Goal: Task Accomplishment & Management: Use online tool/utility

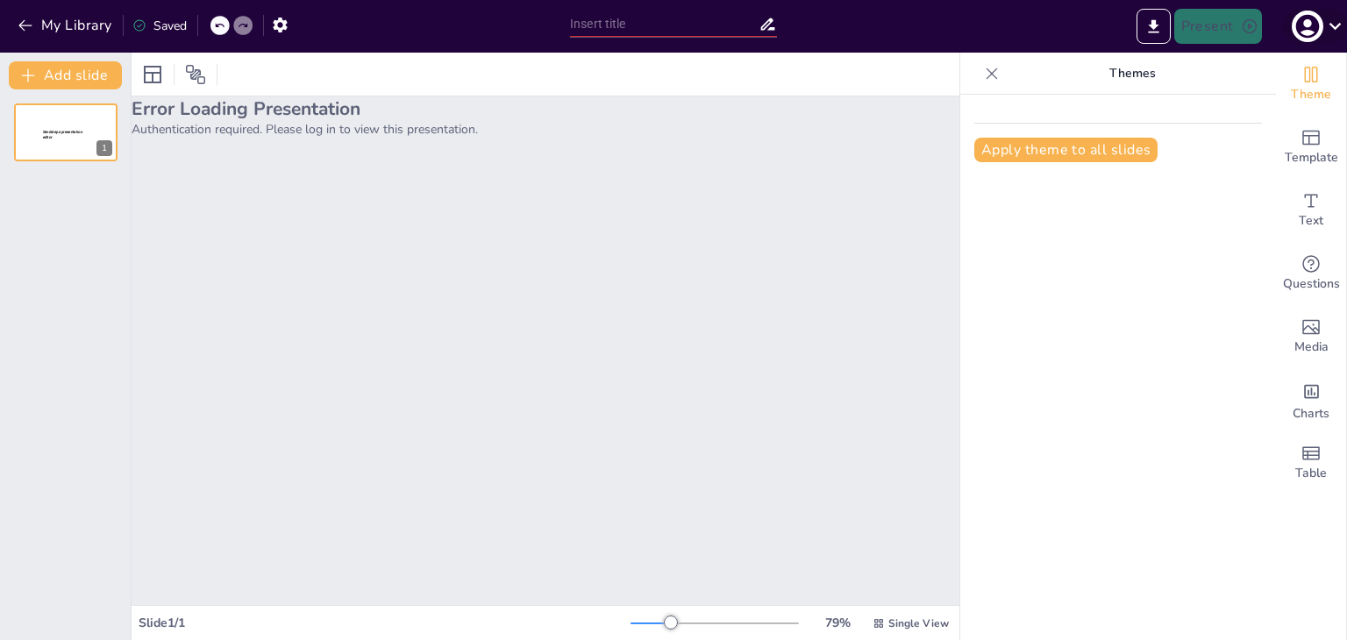
click at [1313, 24] on icon "button" at bounding box center [1307, 27] width 24 height 24
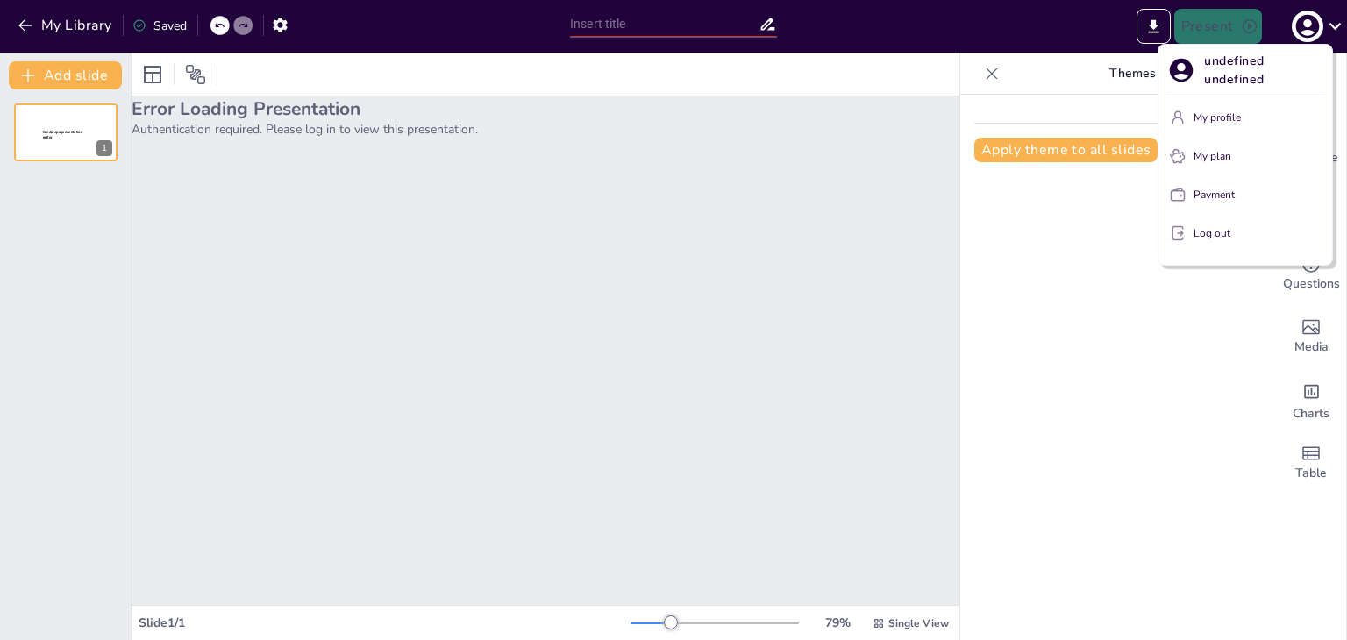
click at [64, 32] on div at bounding box center [673, 320] width 1347 height 640
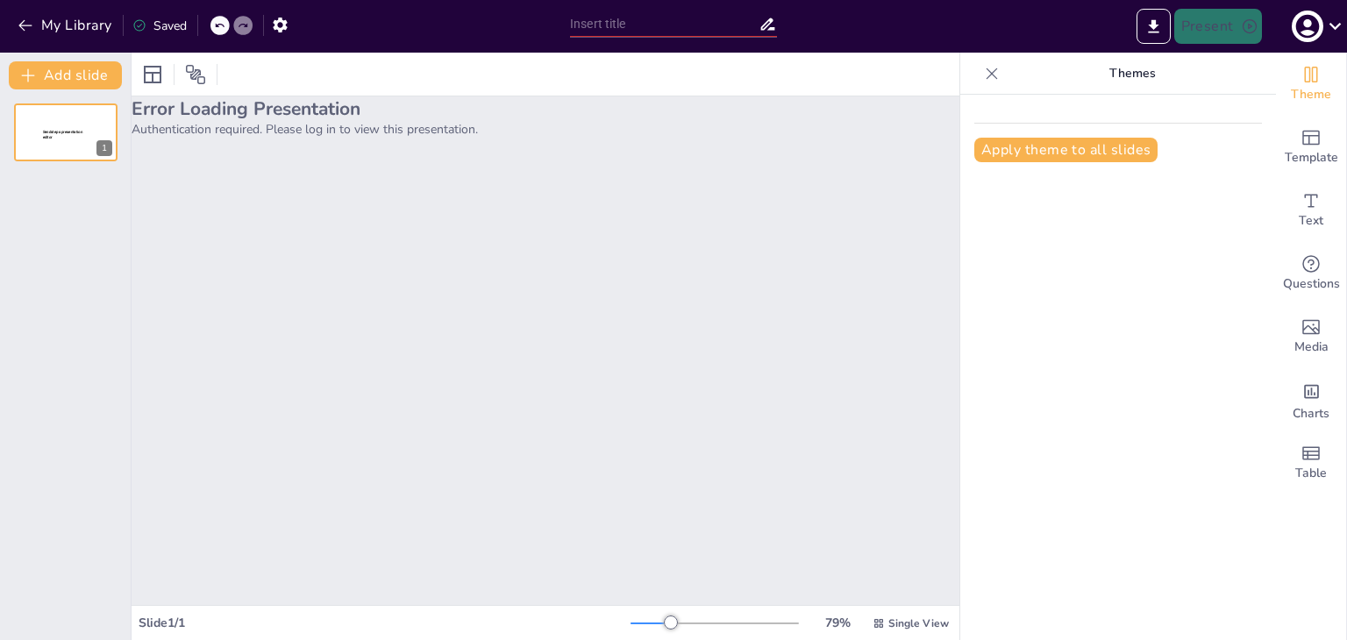
click at [64, 24] on button "My Library" at bounding box center [66, 25] width 106 height 28
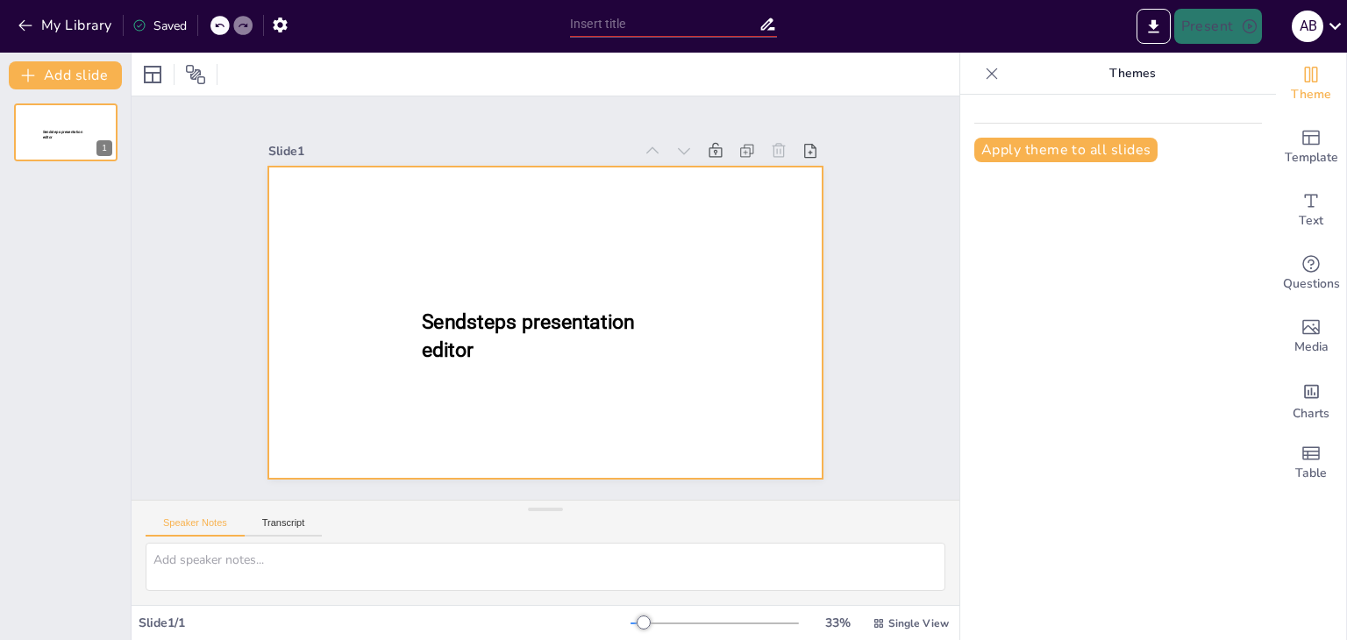
type input "Basiskennis van Hogedruk Hefkussens voor Brandweer Aspiranten"
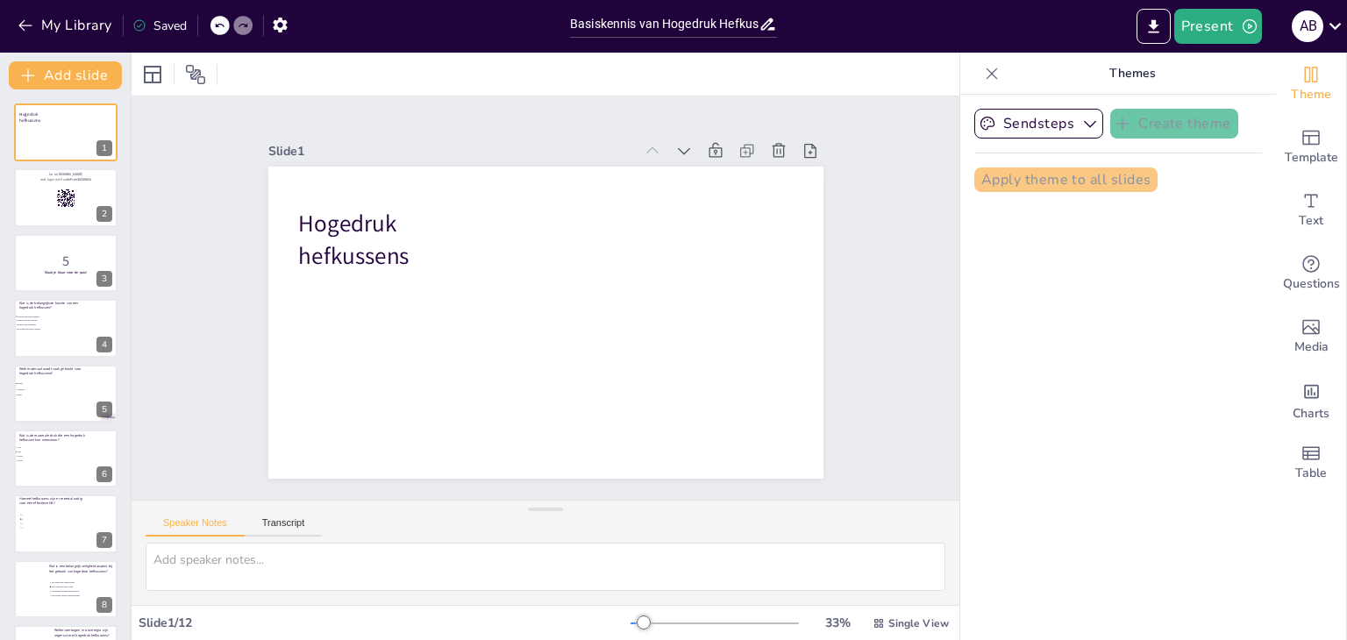
checkbox input "true"
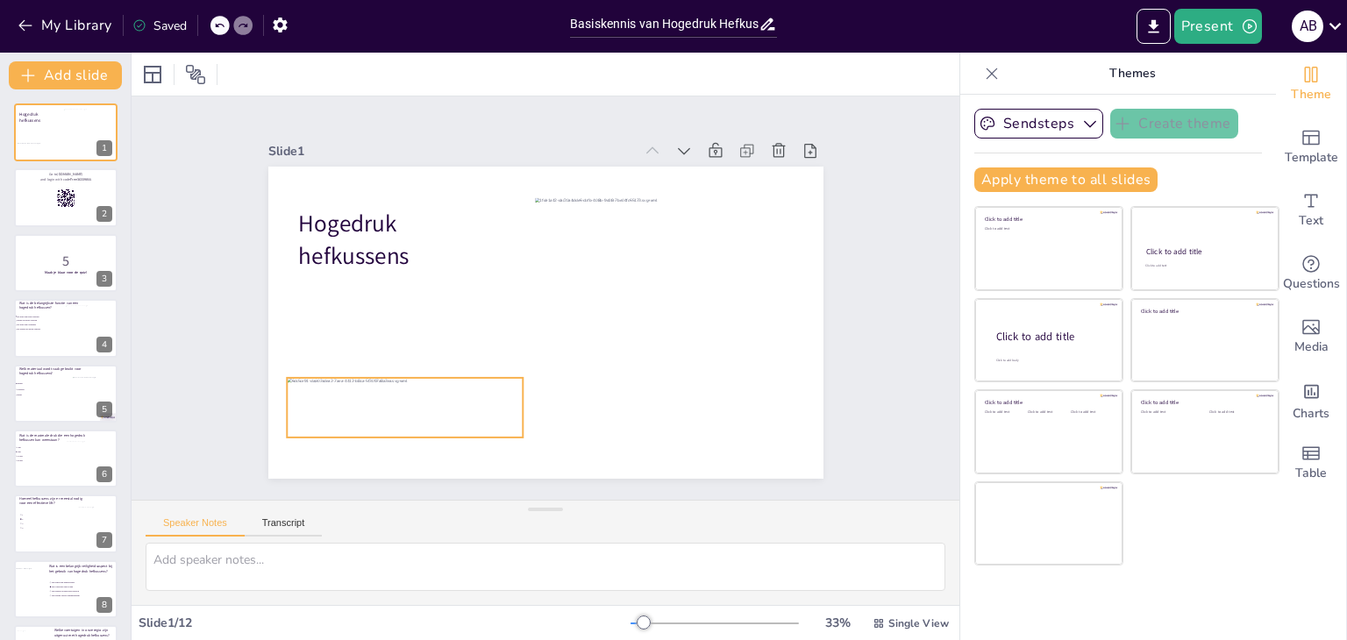
checkbox input "true"
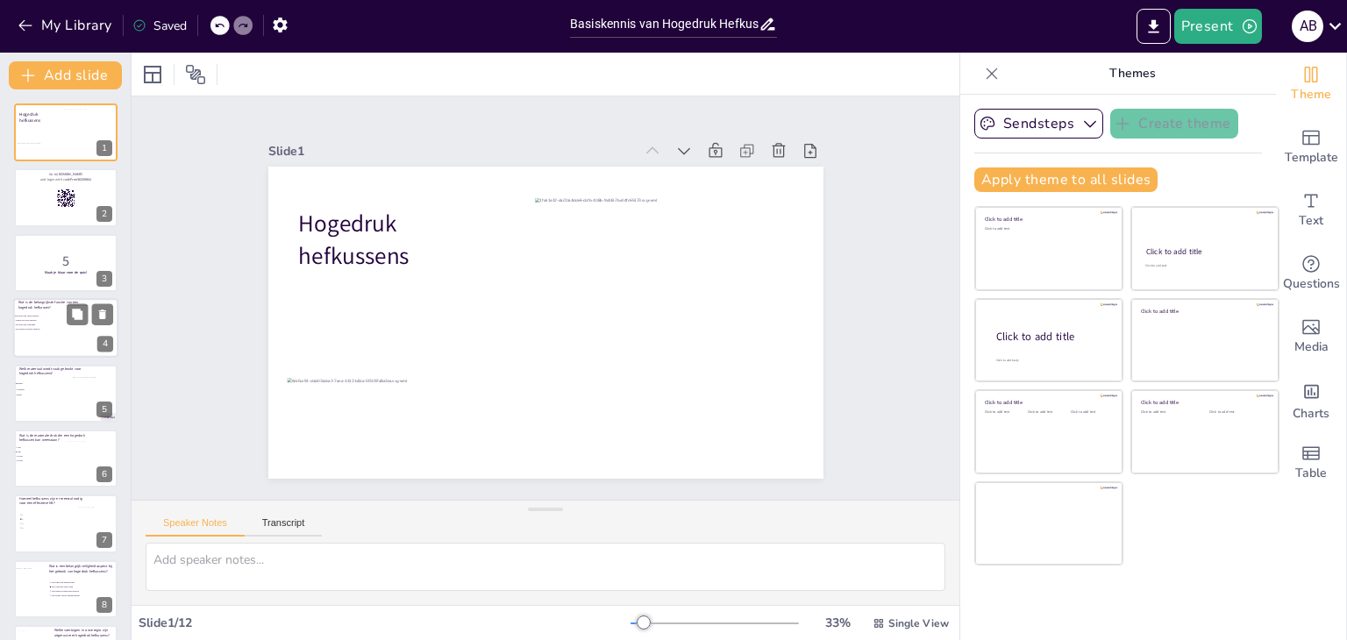
checkbox input "true"
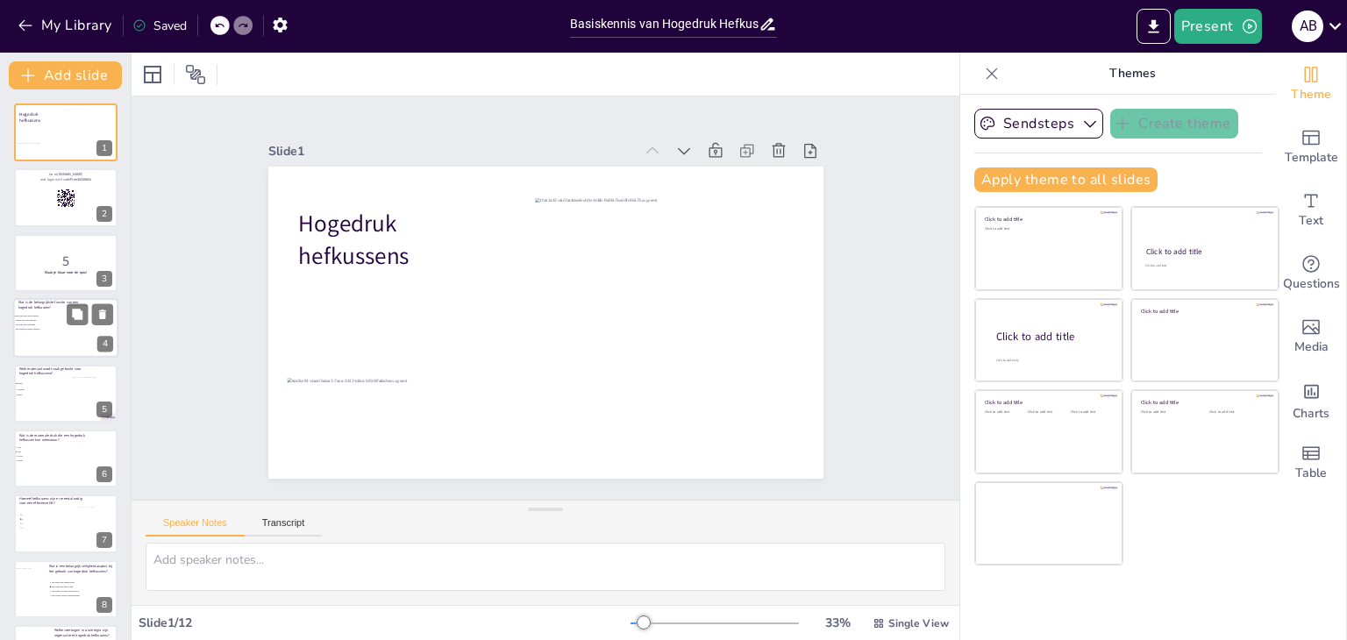
checkbox input "true"
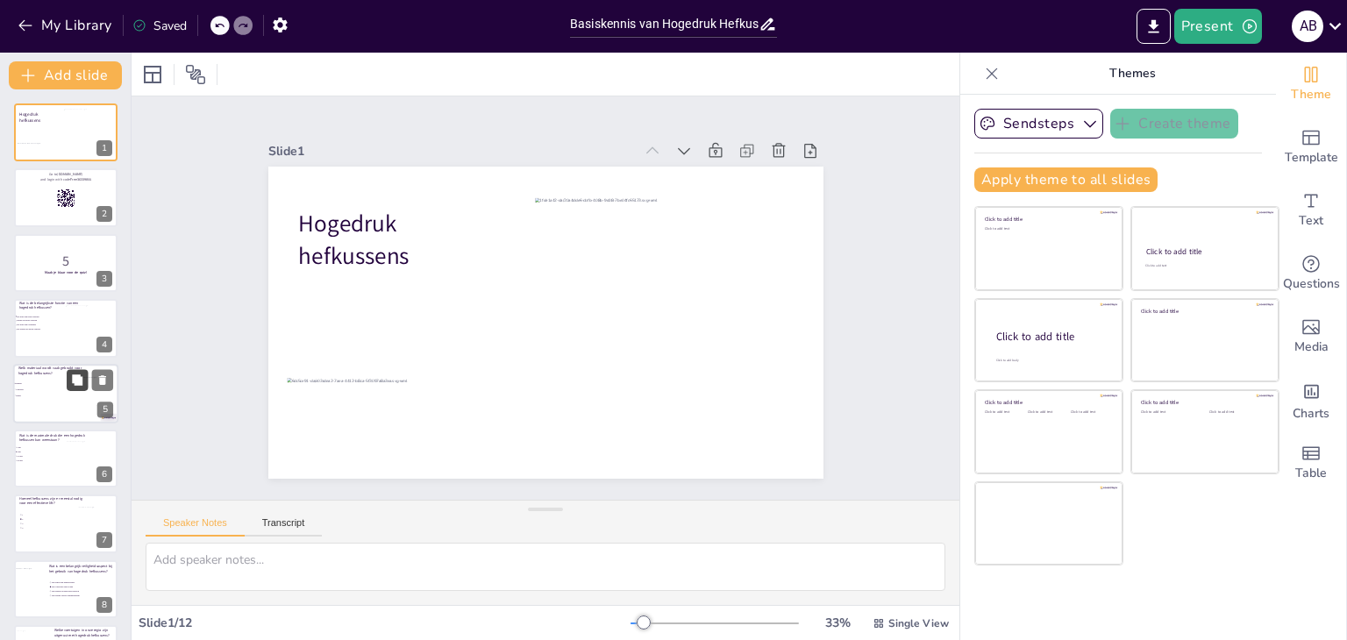
checkbox input "true"
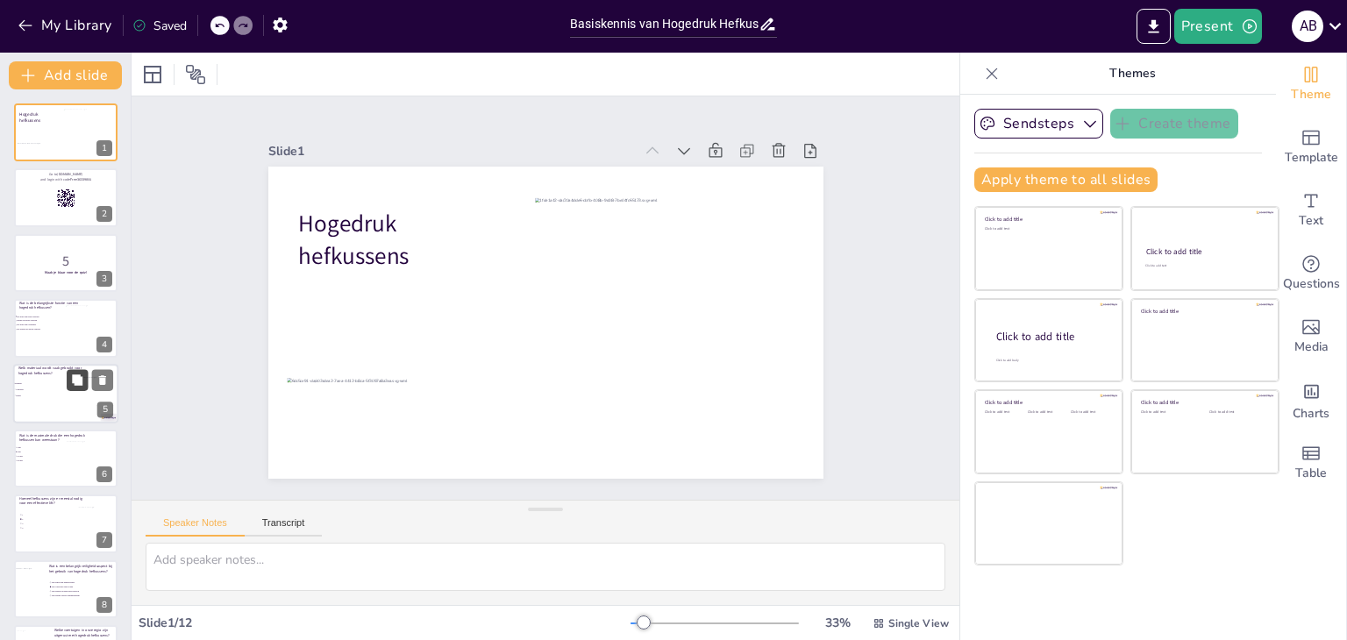
checkbox input "true"
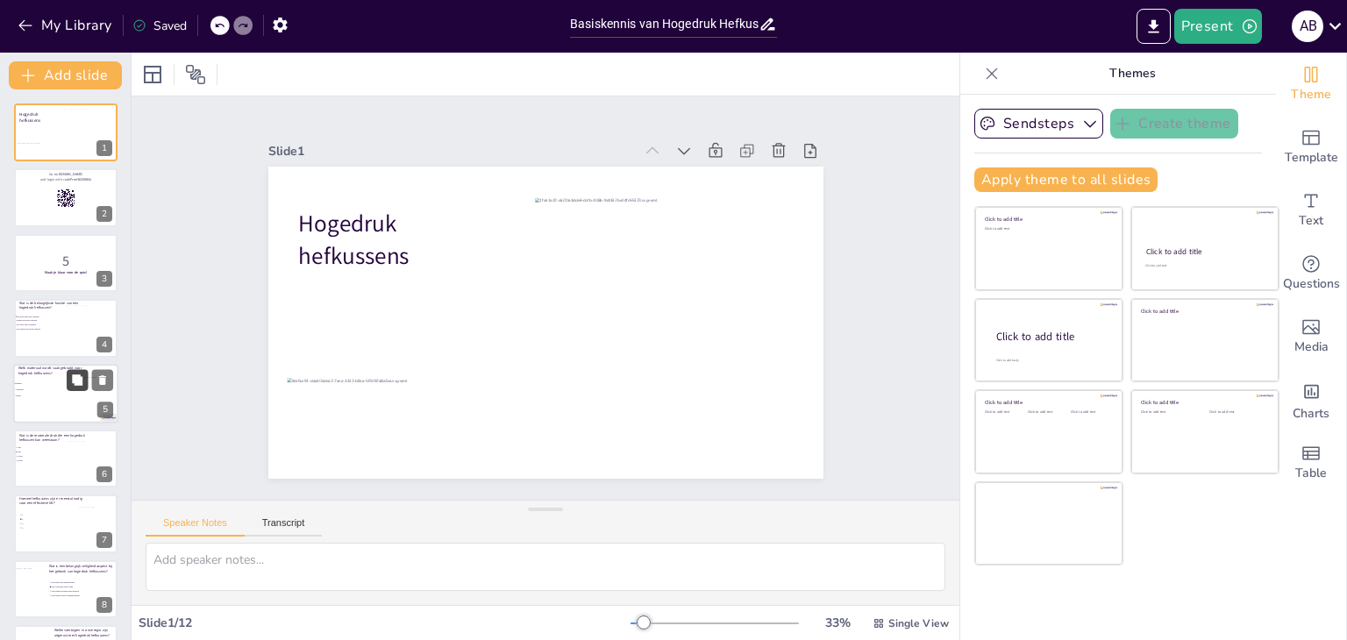
checkbox input "true"
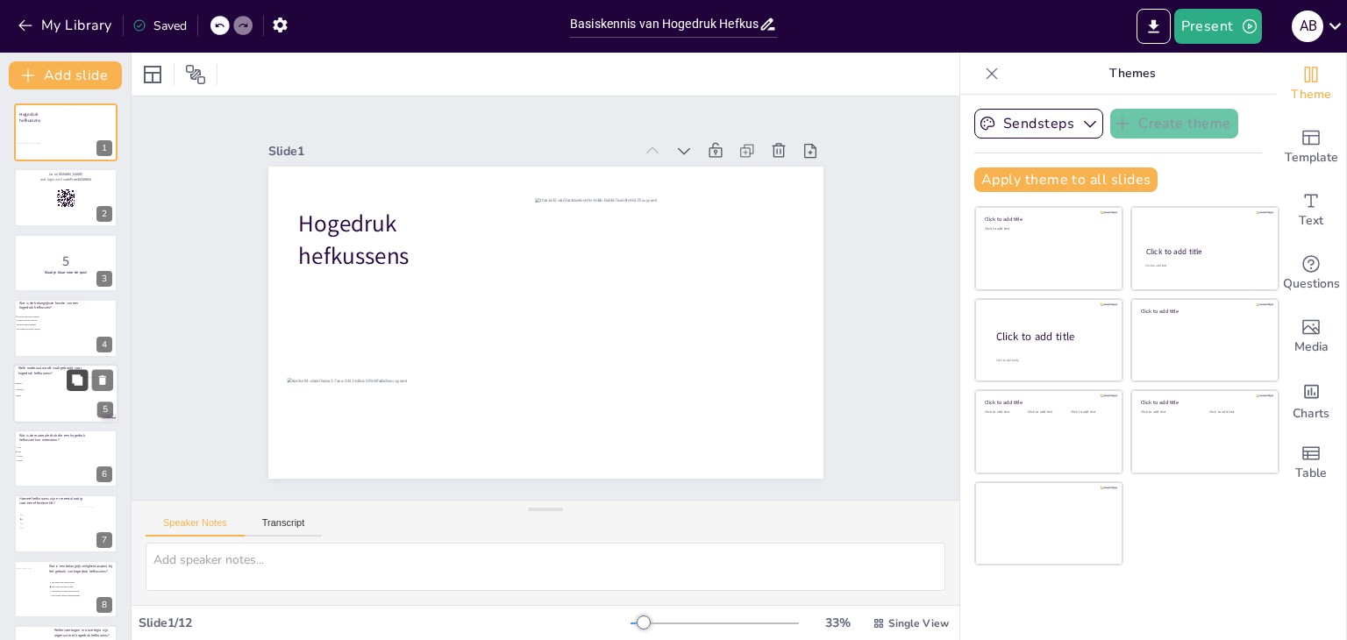
checkbox input "true"
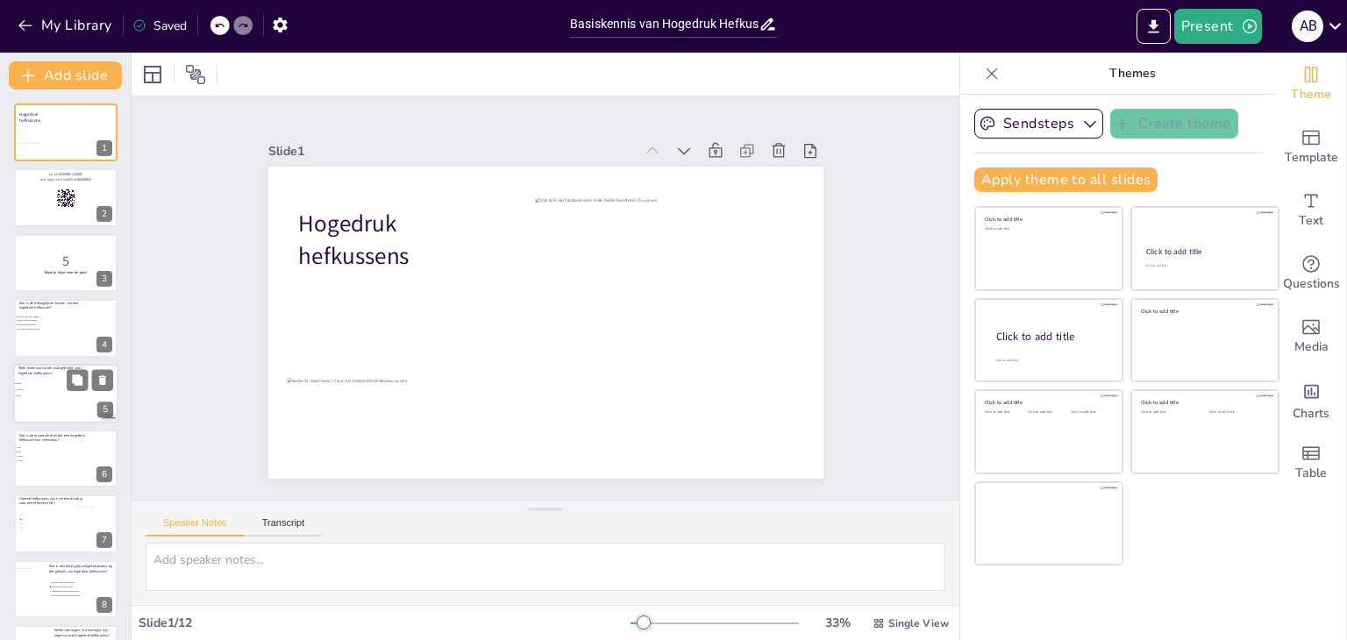
checkbox input "true"
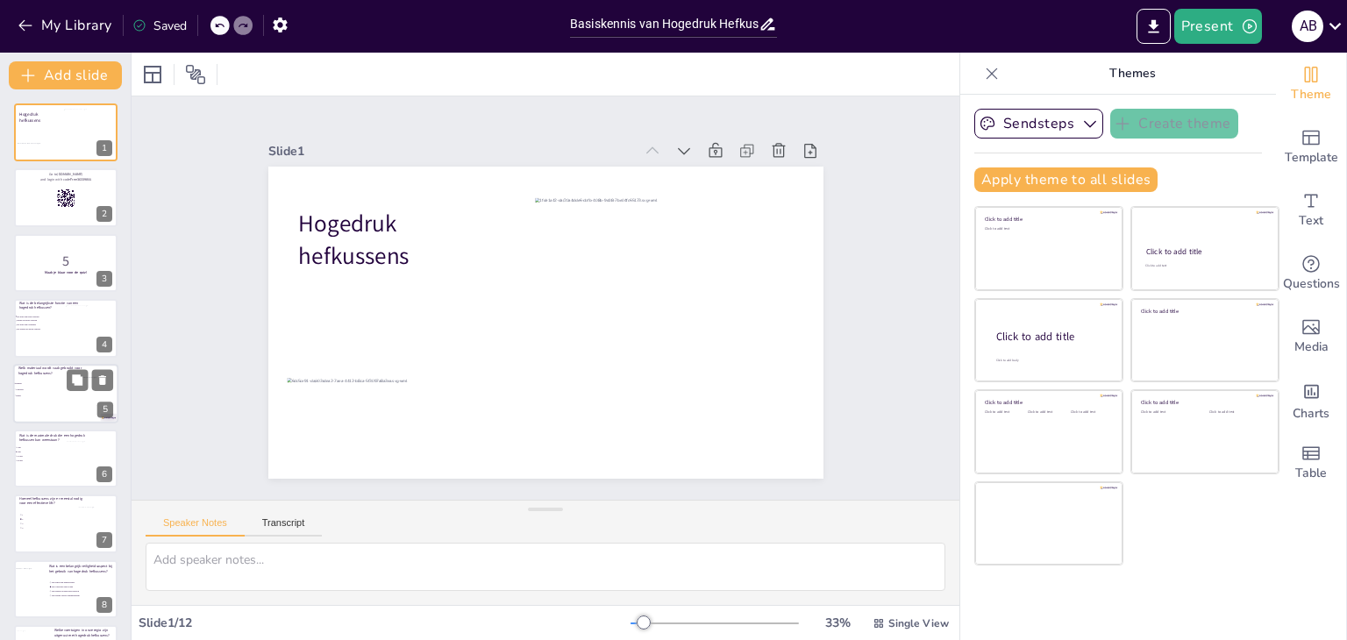
checkbox input "true"
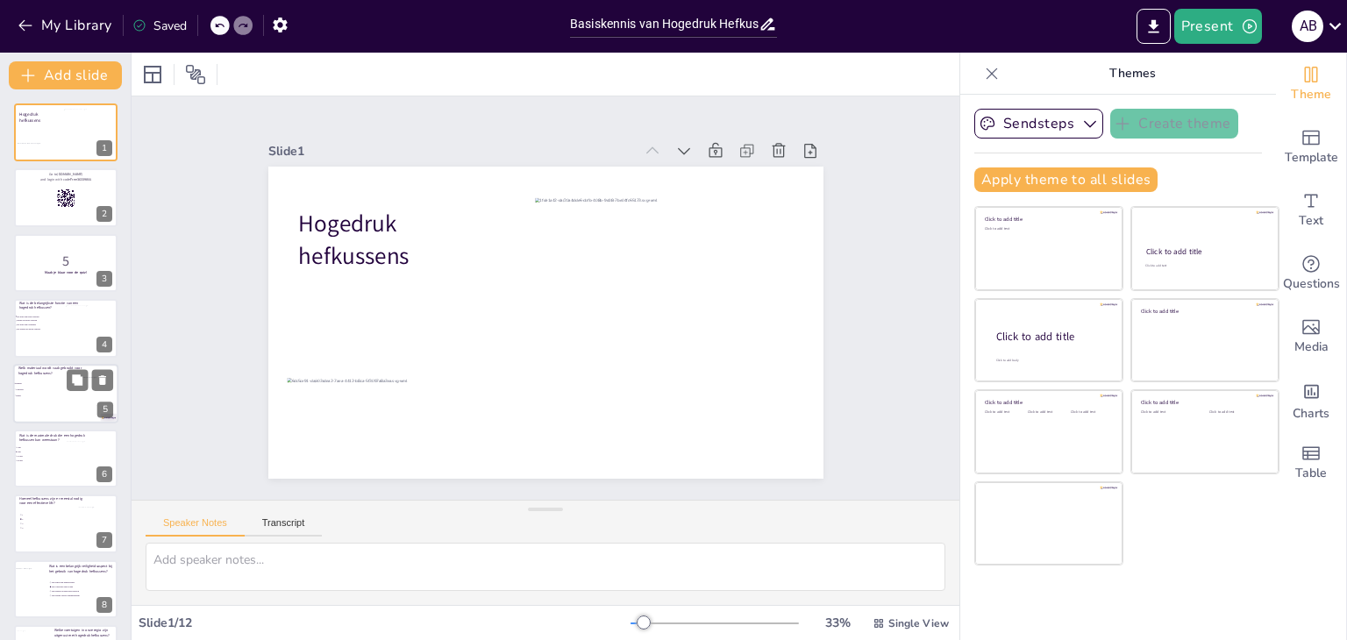
checkbox input "true"
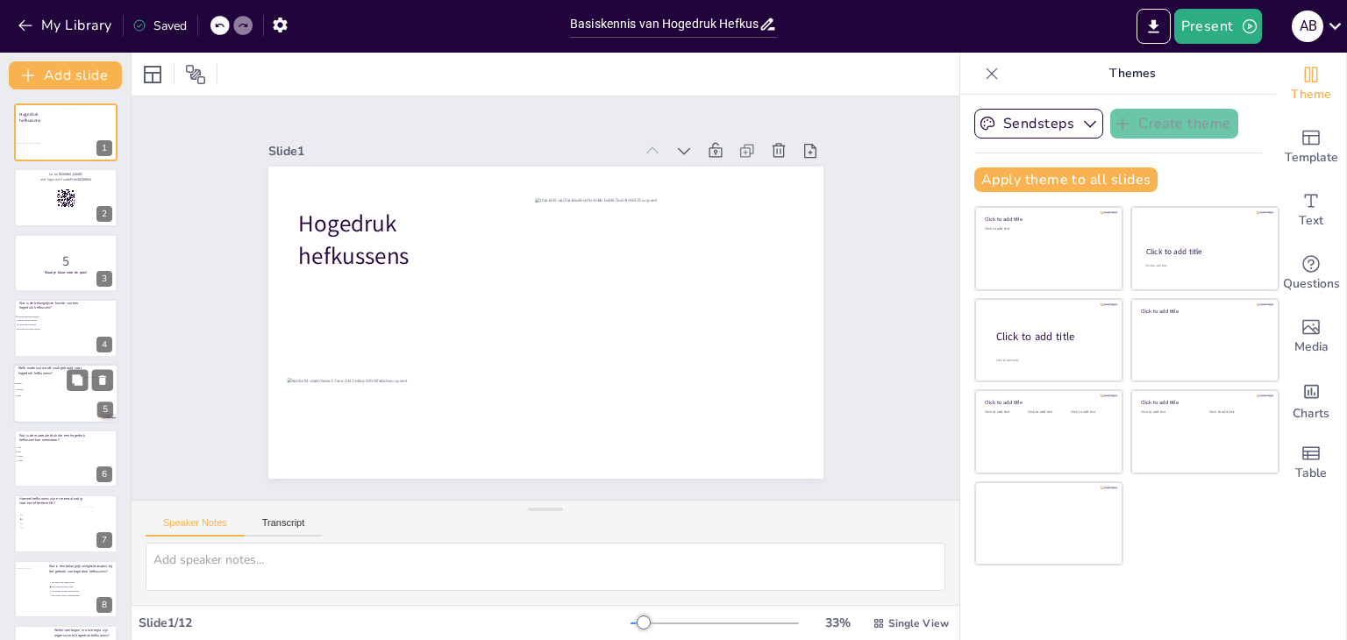
checkbox input "true"
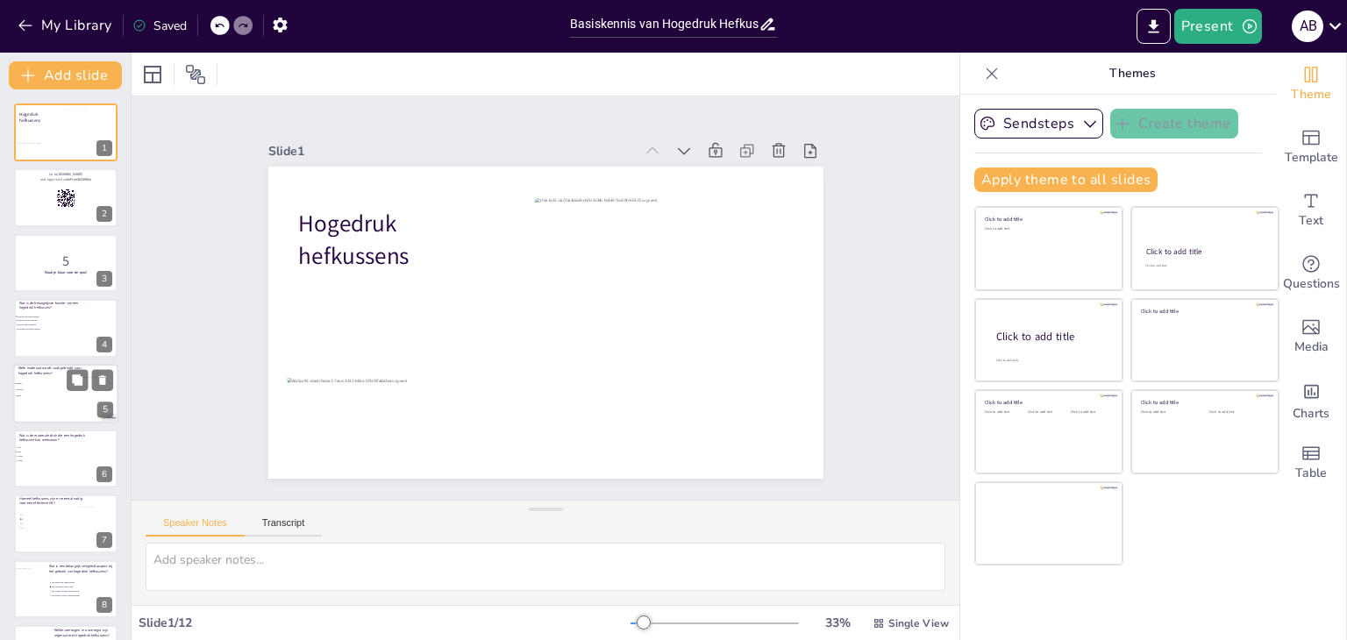
click at [46, 404] on div at bounding box center [65, 394] width 105 height 60
checkbox input "true"
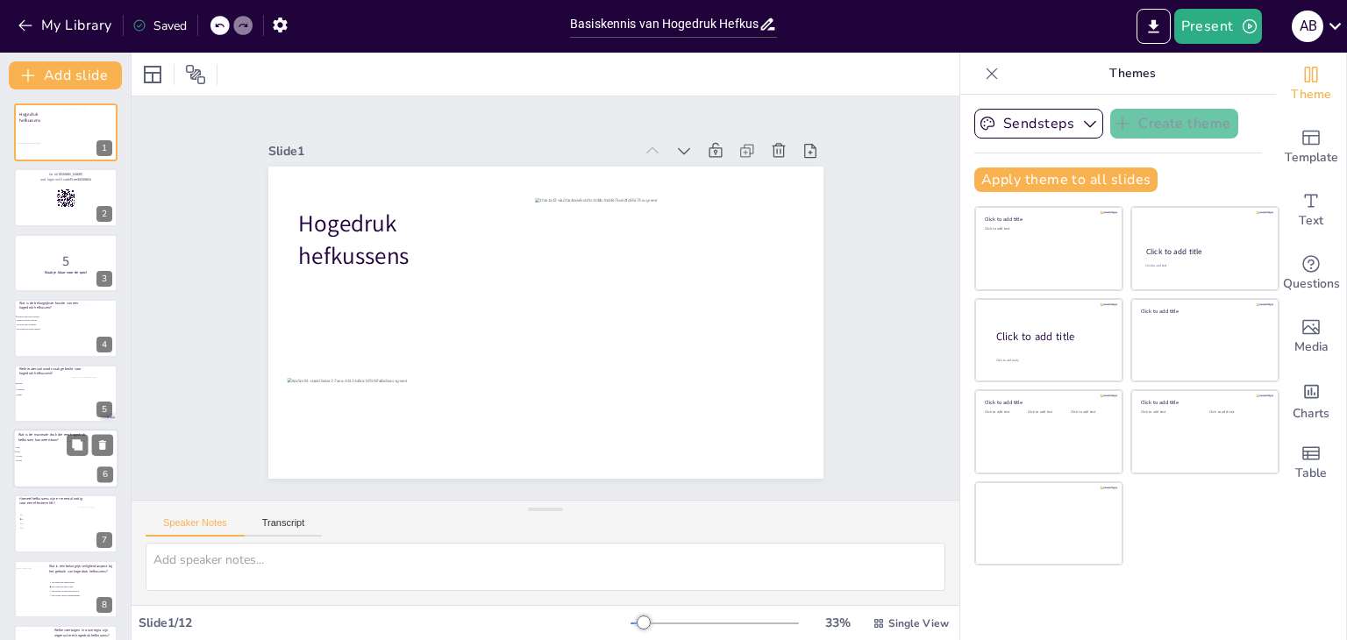
type textarea "Rubber is het meest gebruikte materiaal voor hogedruk hefkussens vanwege zijn f…"
checkbox input "true"
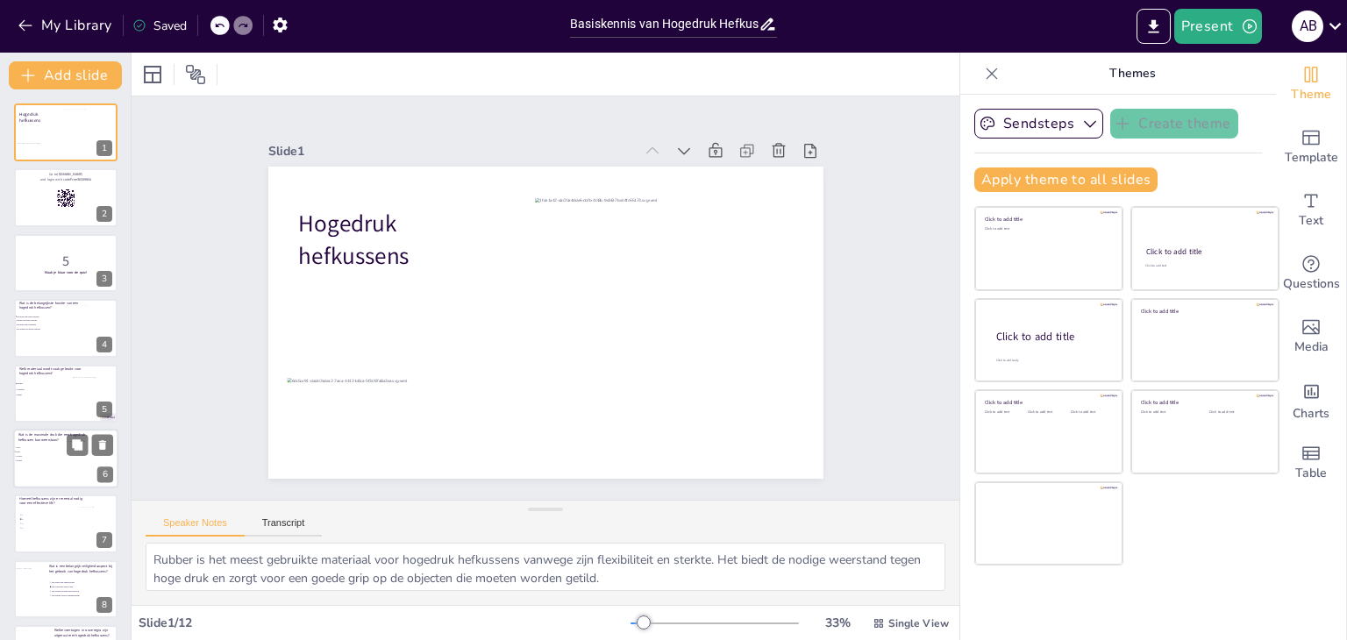
checkbox input "true"
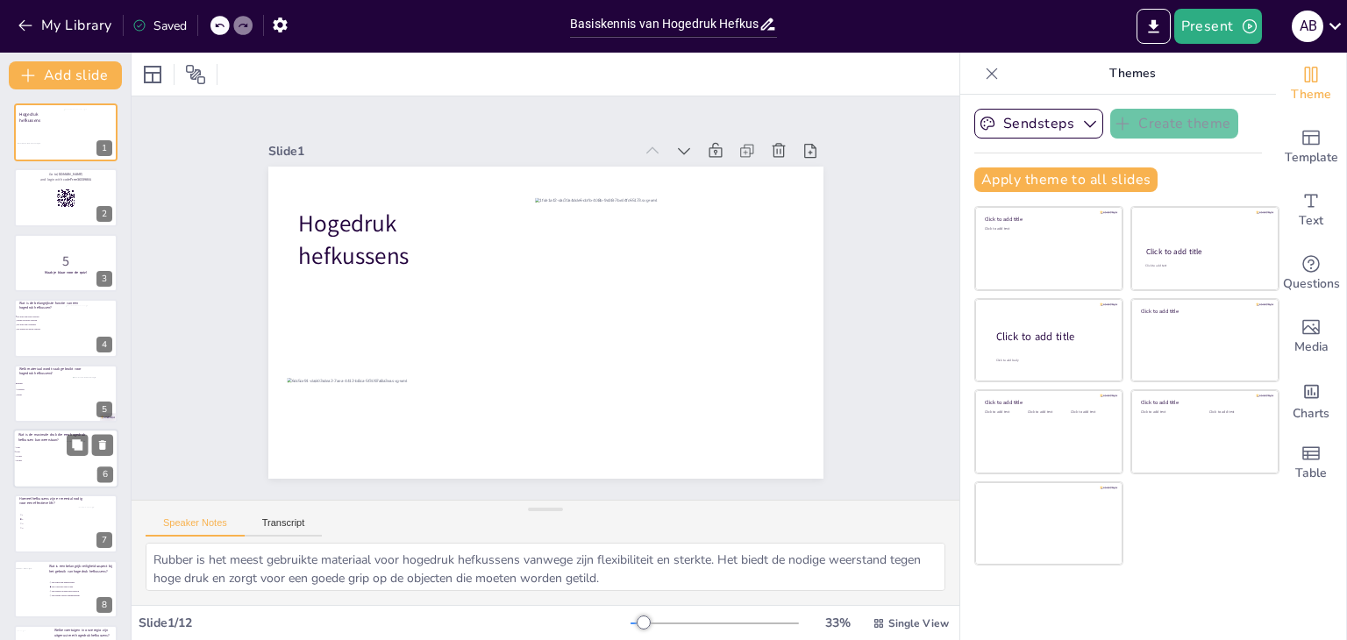
checkbox input "true"
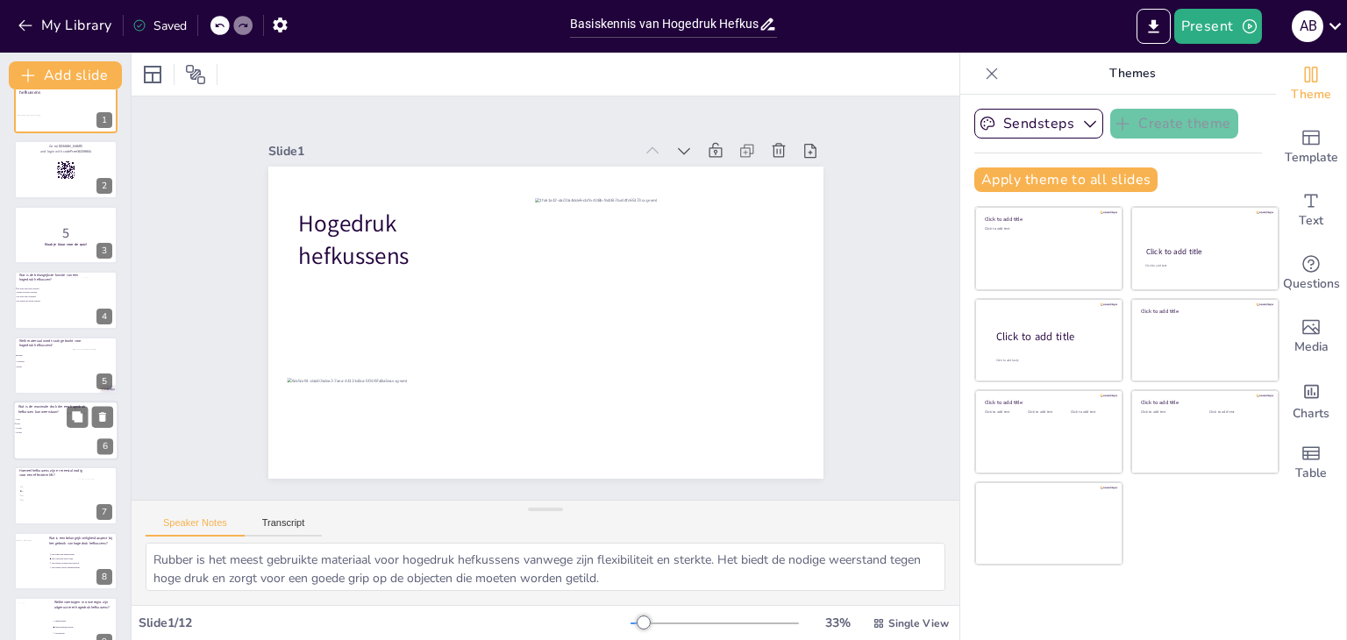
checkbox input "true"
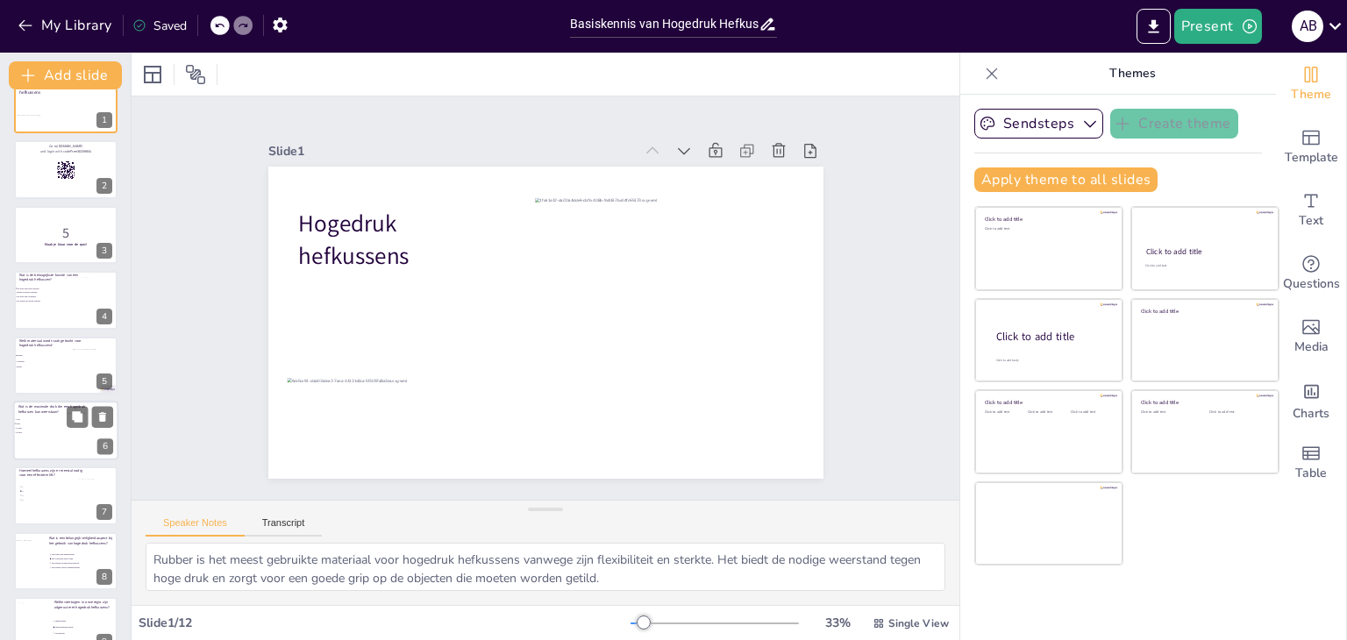
checkbox input "true"
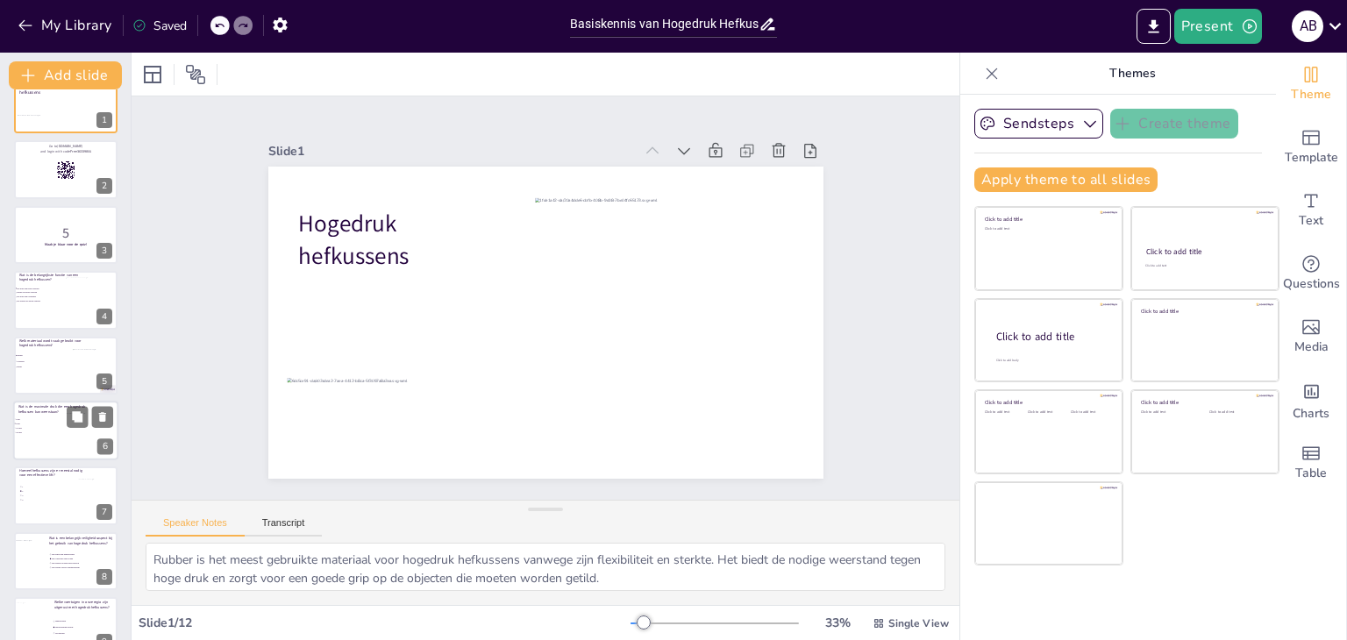
checkbox input "true"
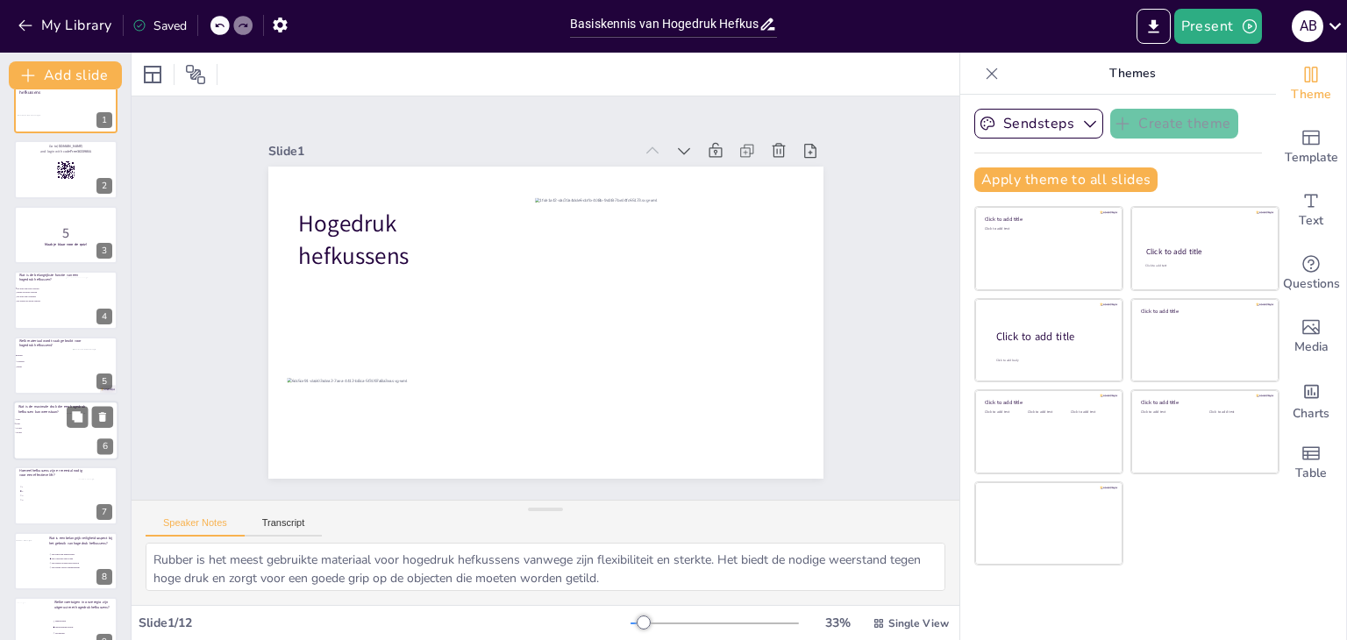
checkbox input "true"
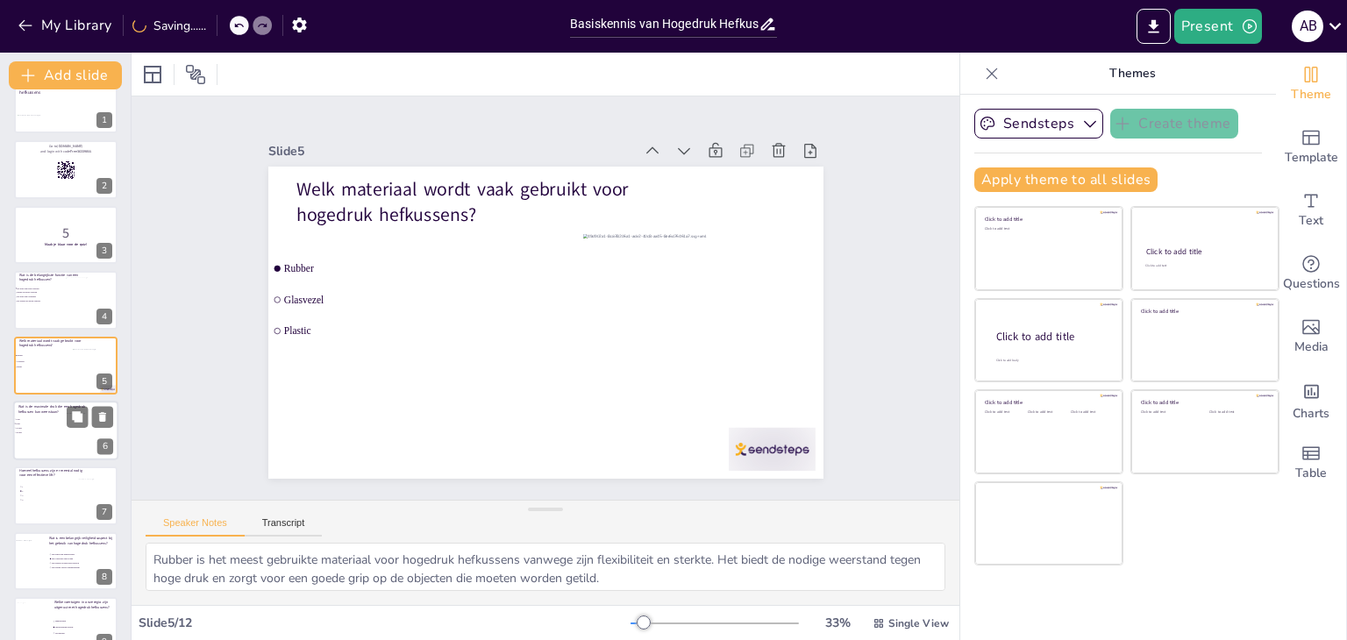
scroll to position [116, 0]
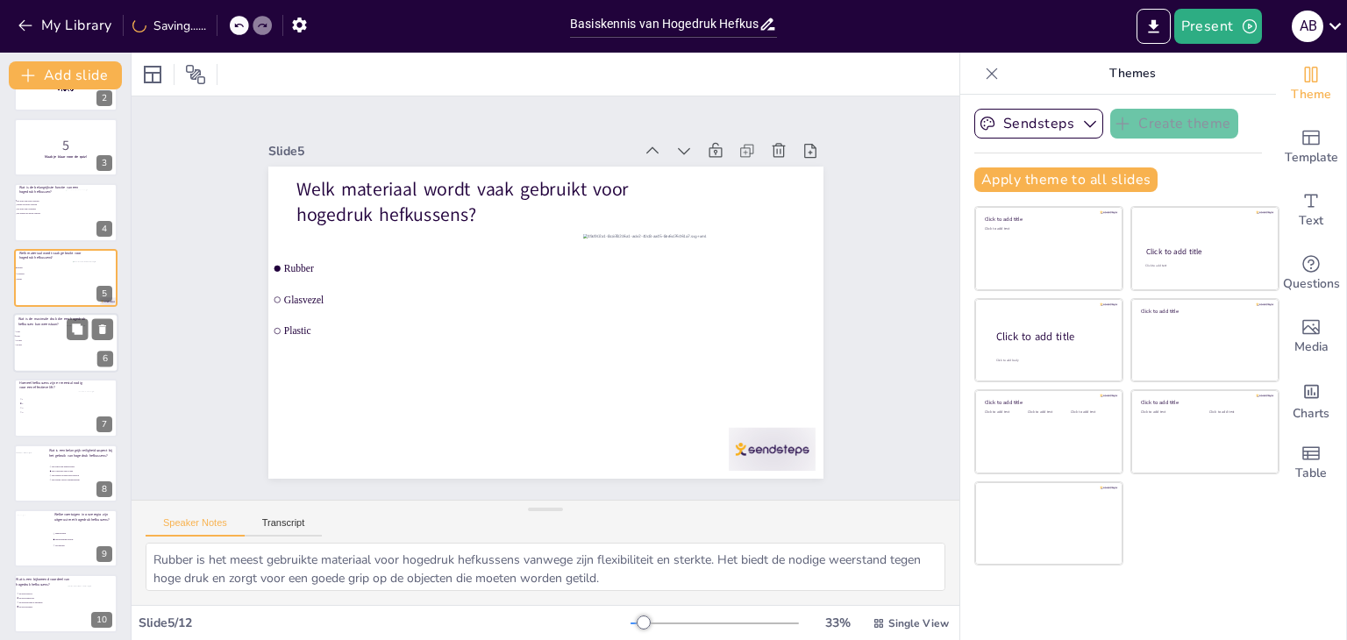
checkbox input "true"
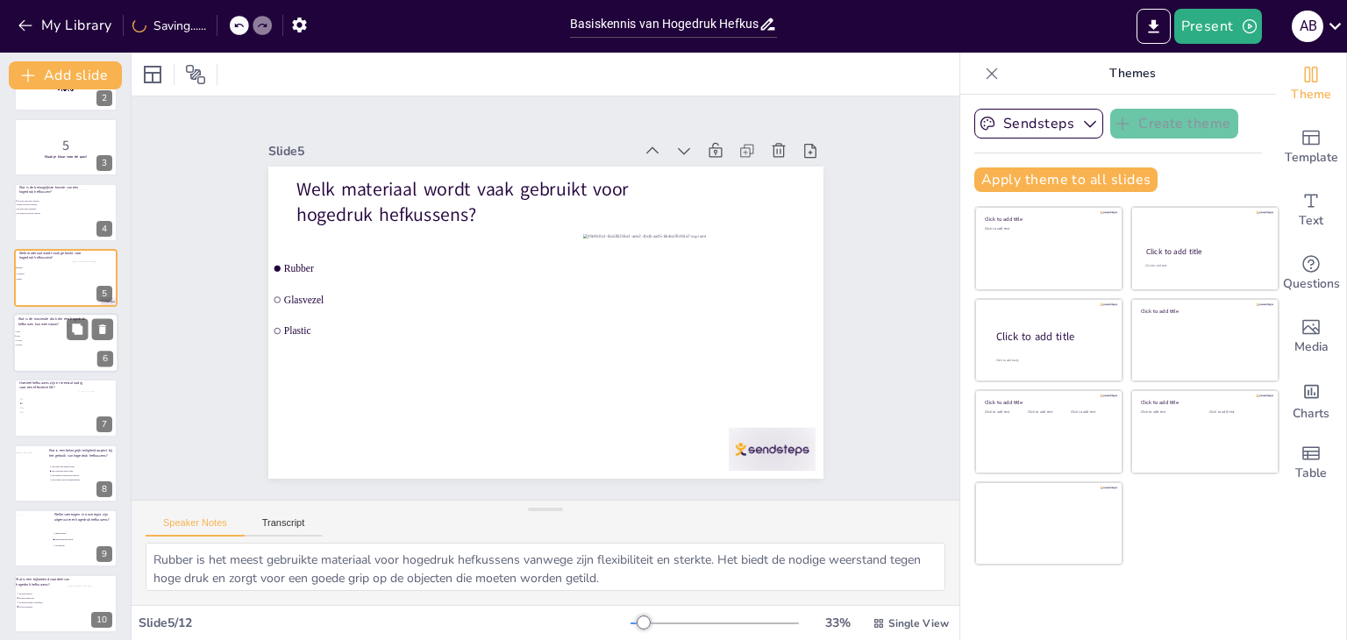
checkbox input "true"
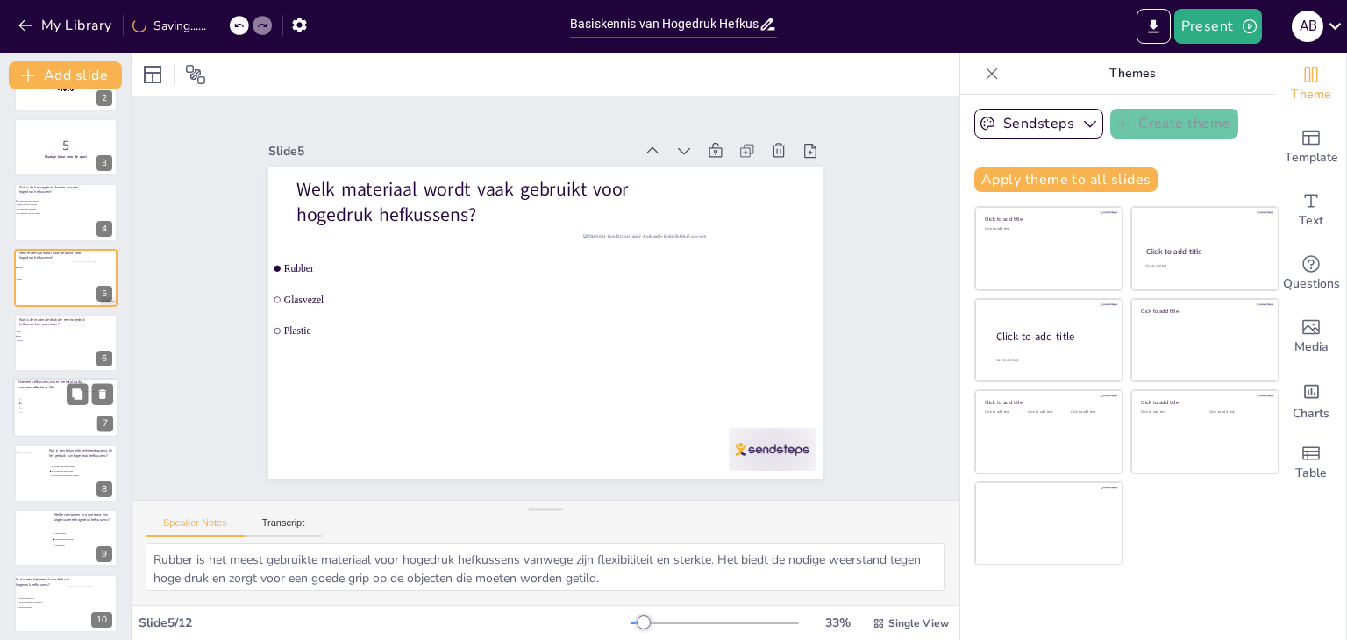
checkbox input "true"
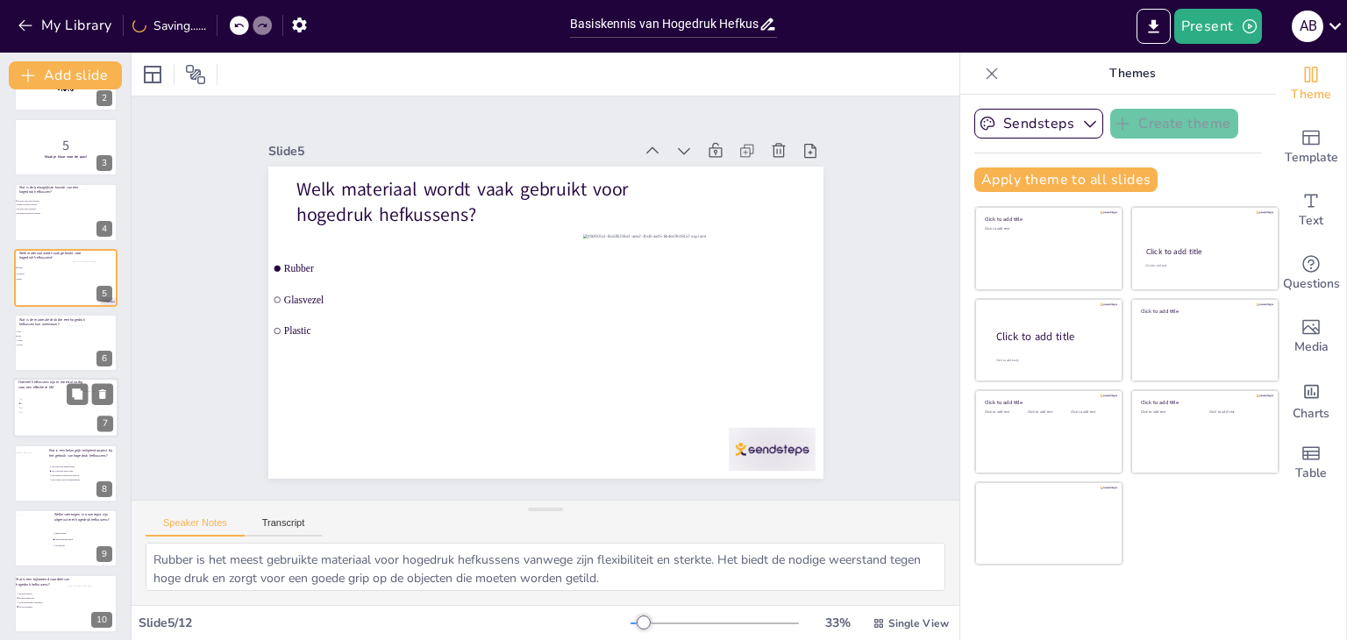
checkbox input "true"
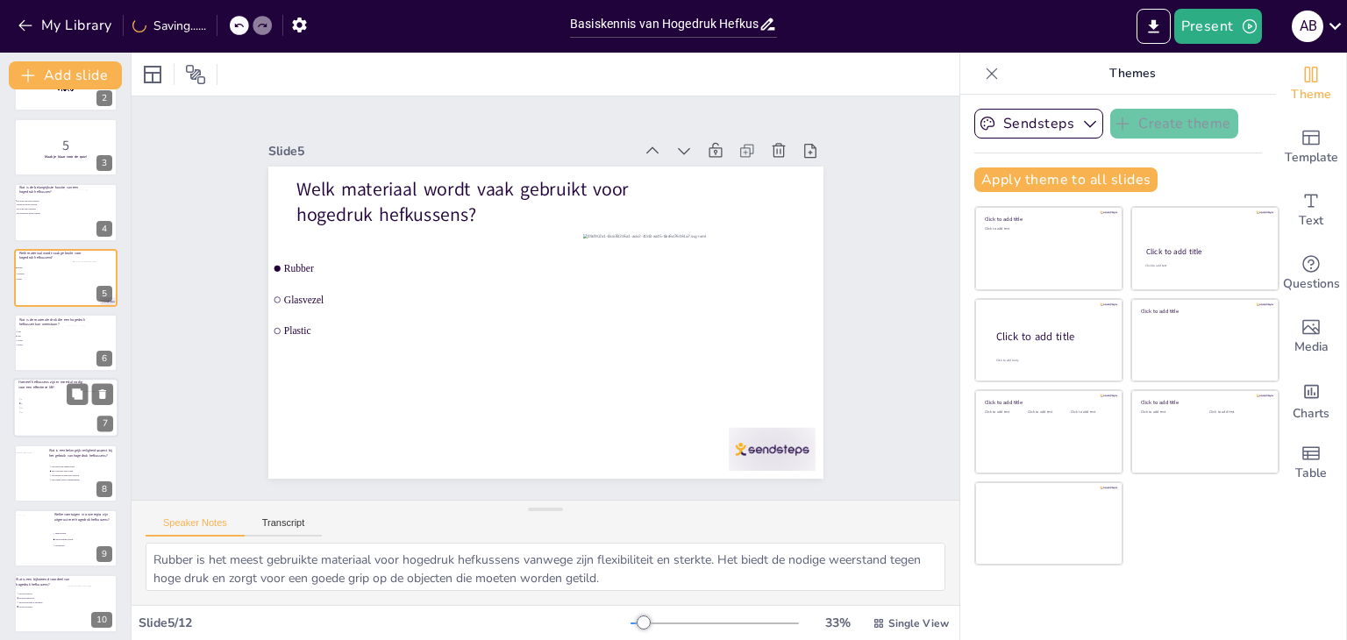
checkbox input "true"
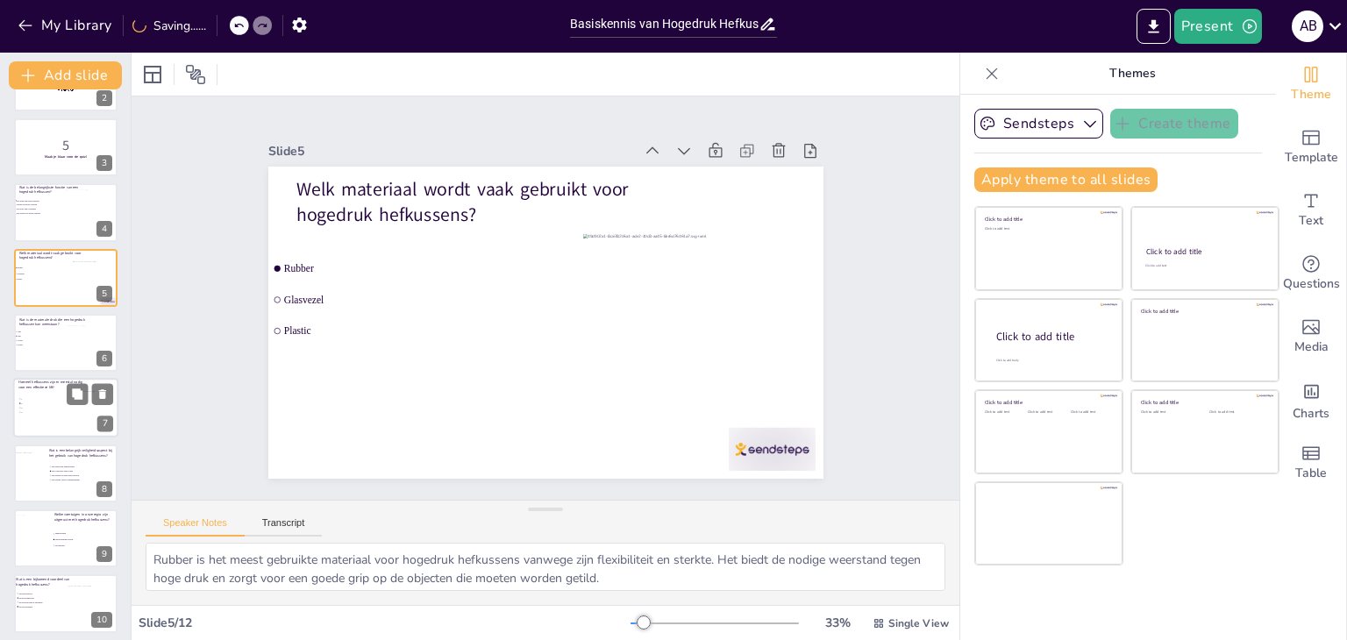
checkbox input "true"
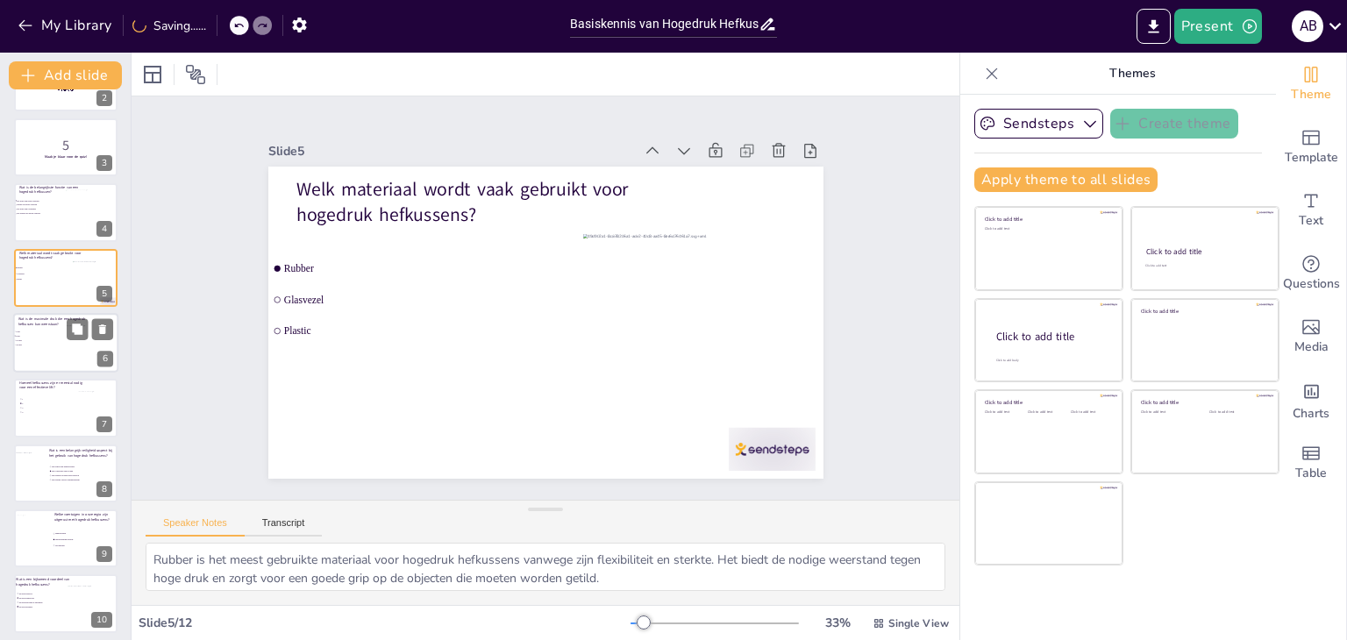
checkbox input "true"
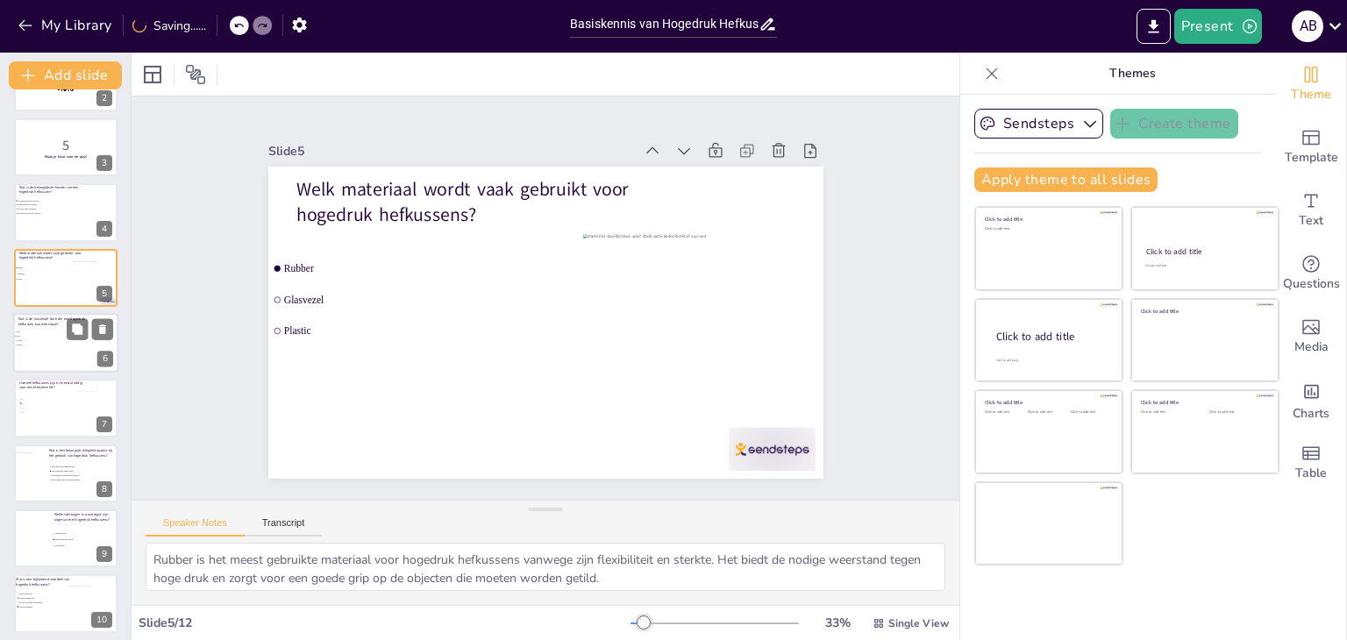
checkbox input "true"
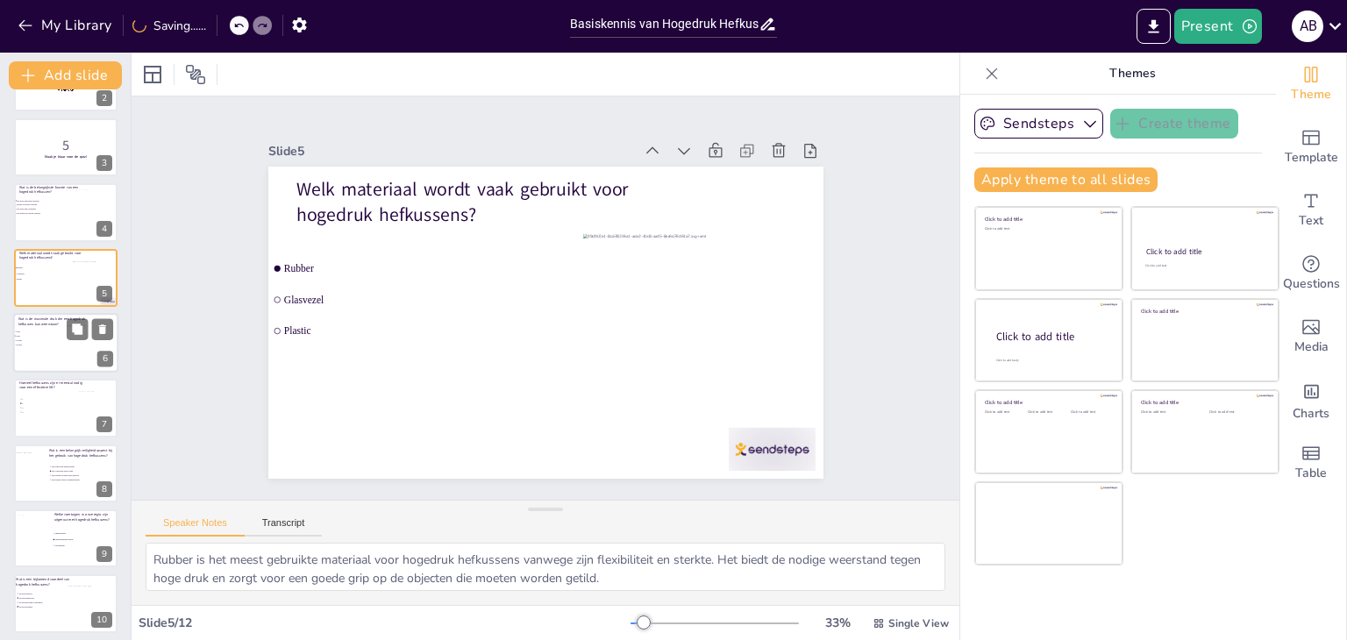
checkbox input "true"
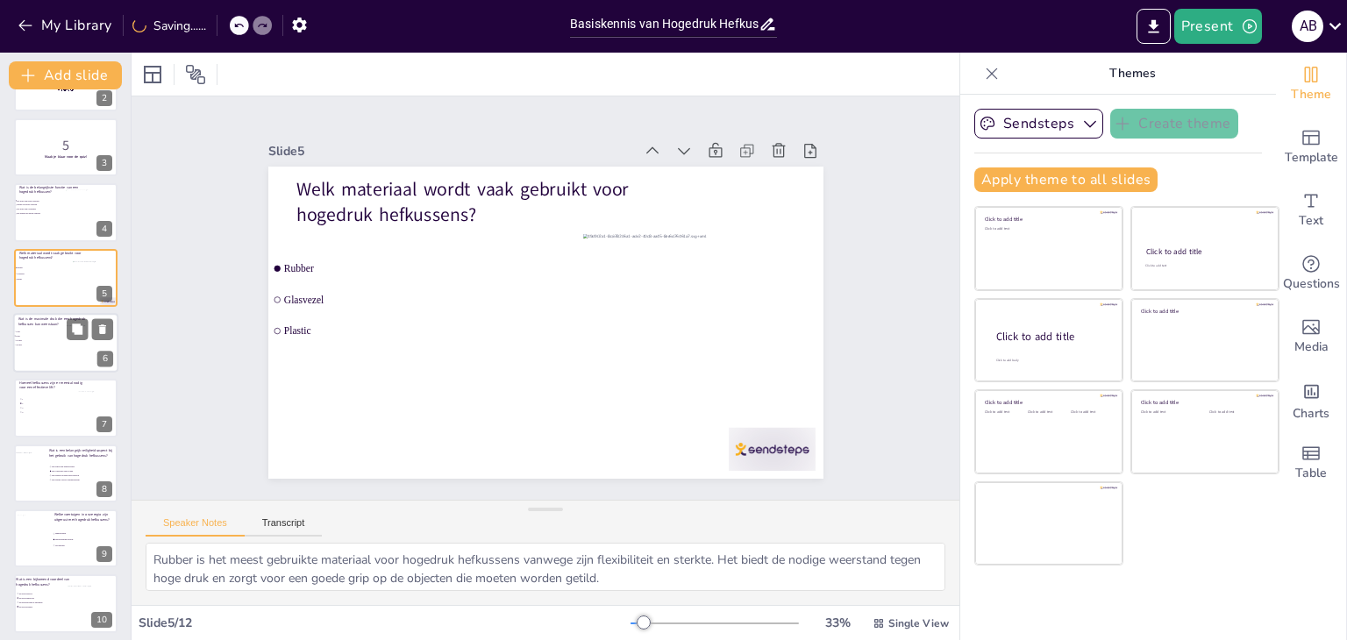
checkbox input "true"
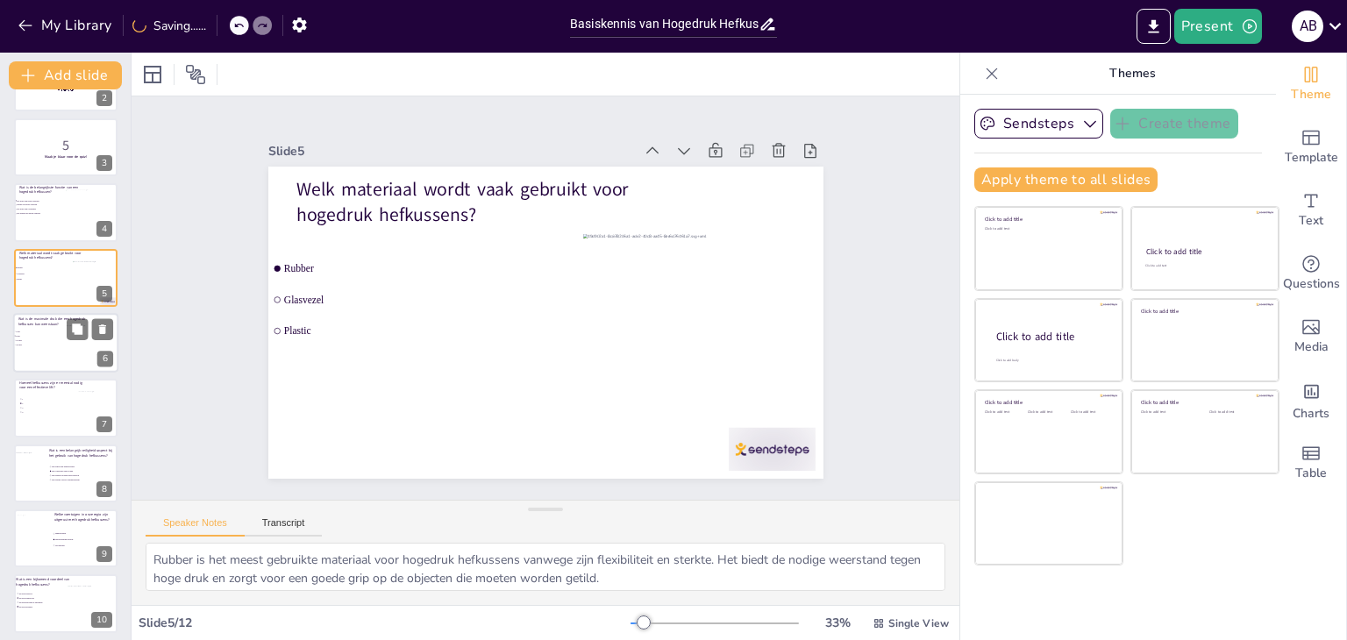
checkbox input "true"
click at [56, 350] on div at bounding box center [65, 343] width 105 height 60
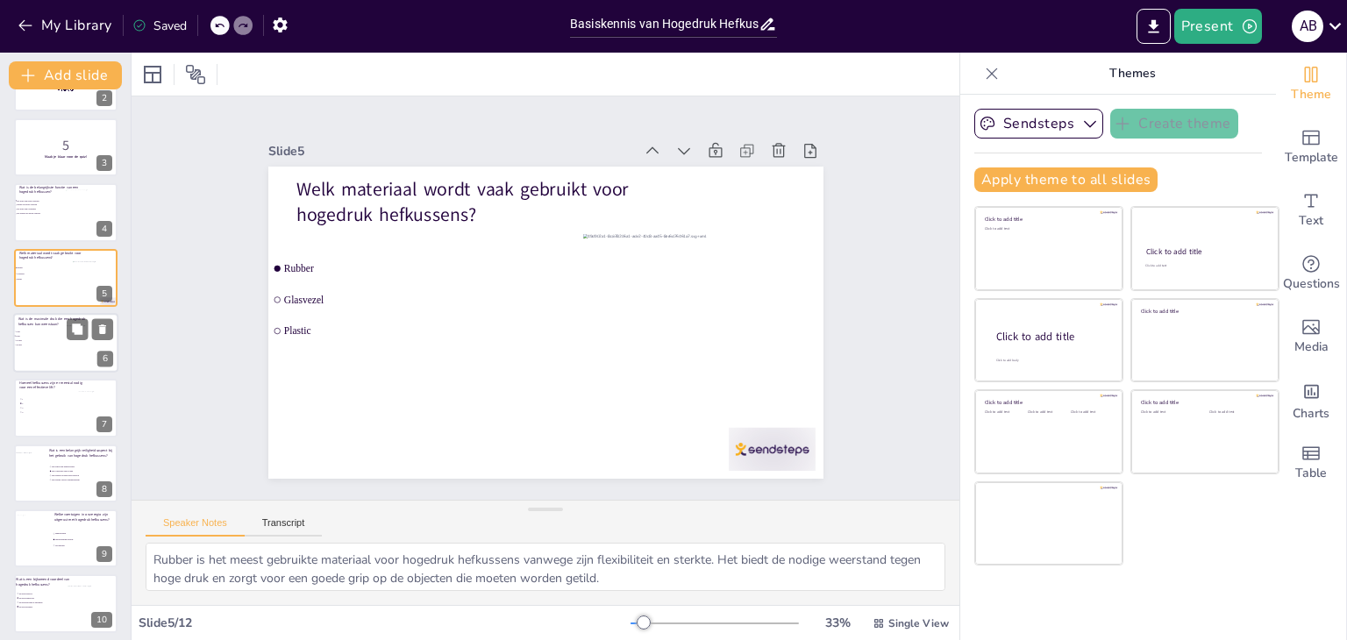
checkbox input "true"
type textarea "De meeste hogedruk hefkussens zijn ontworpen om een maximale druk van ongeveer …"
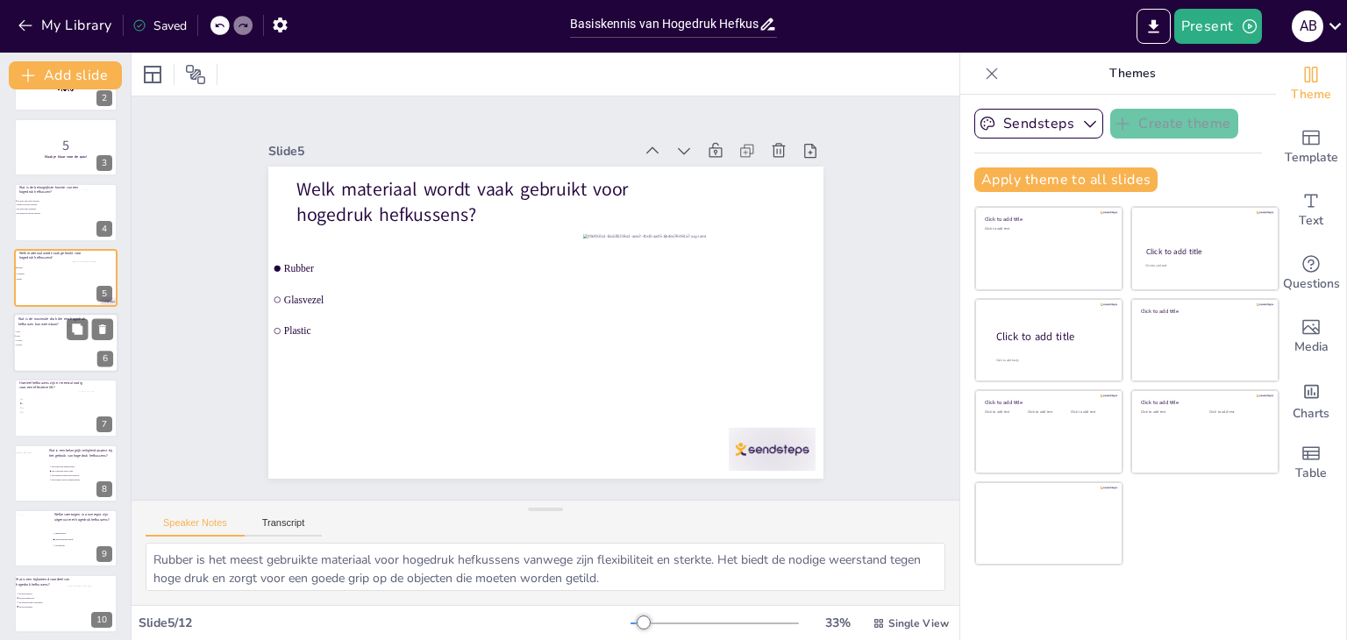
checkbox input "true"
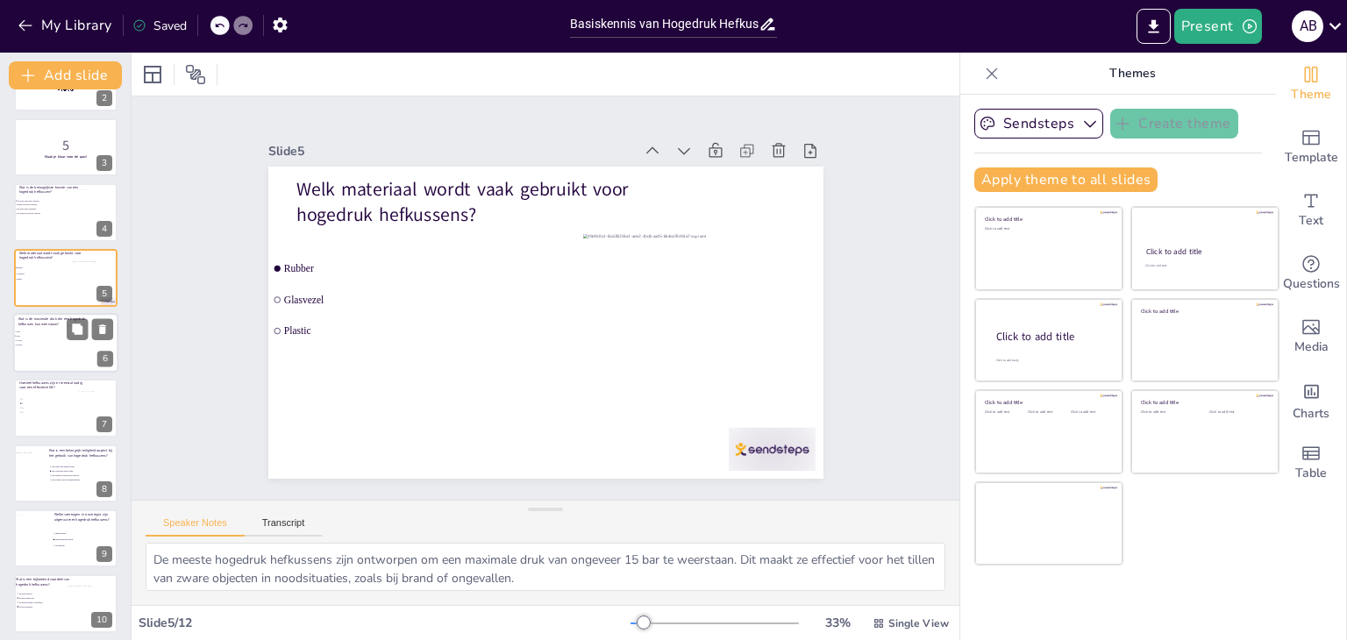
checkbox input "true"
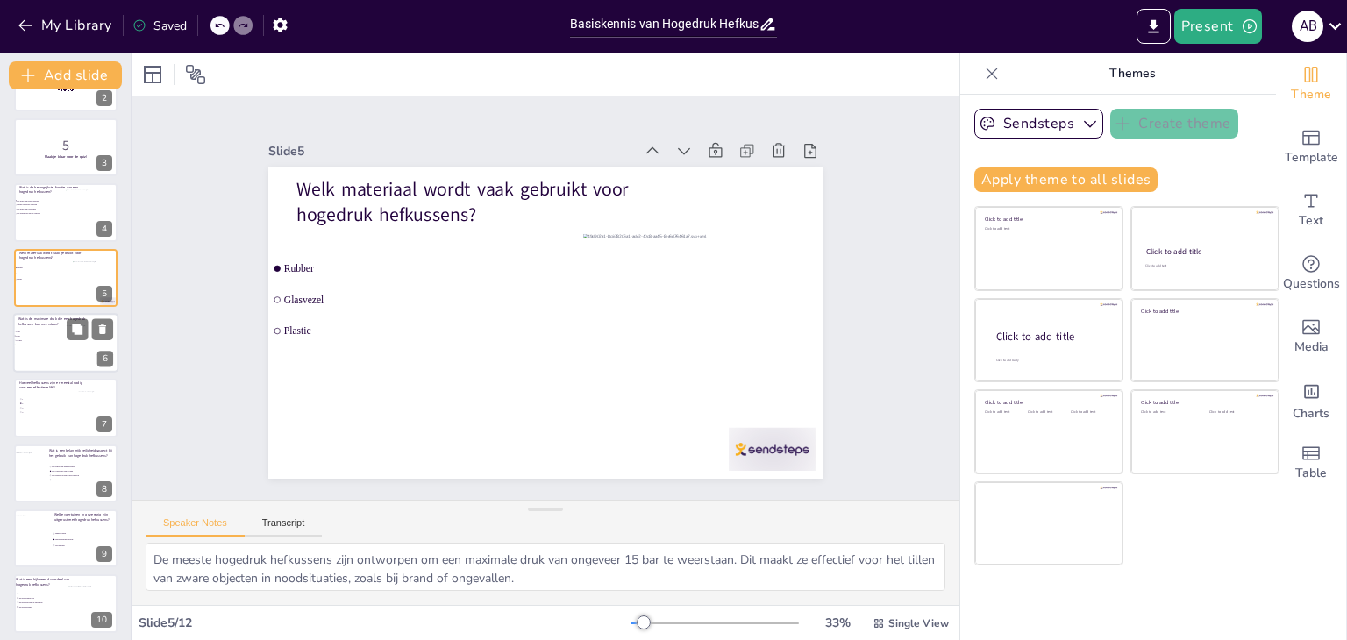
checkbox input "true"
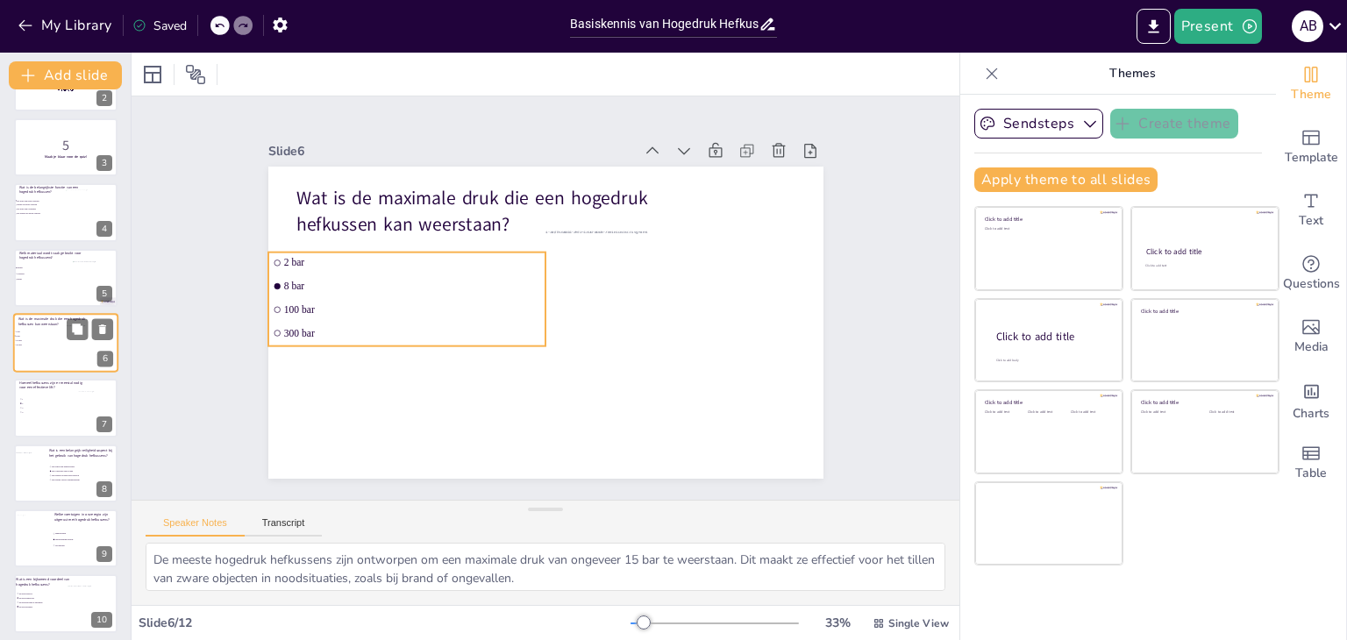
checkbox input "true"
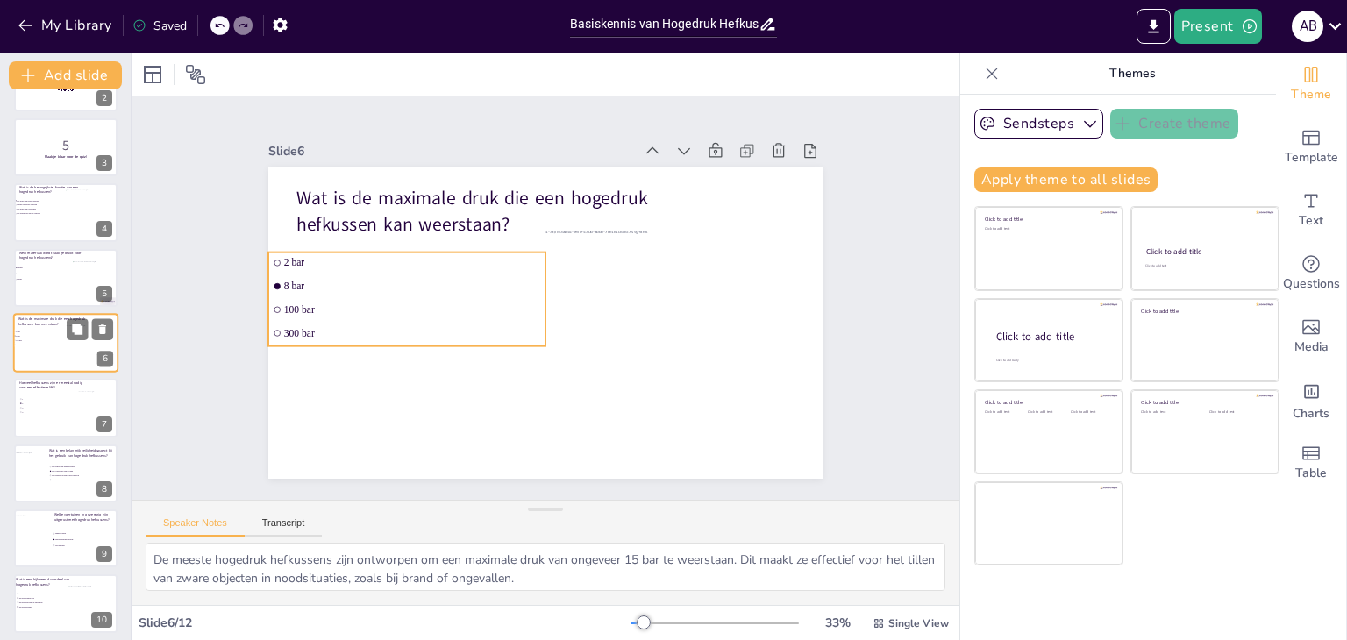
checkbox input "true"
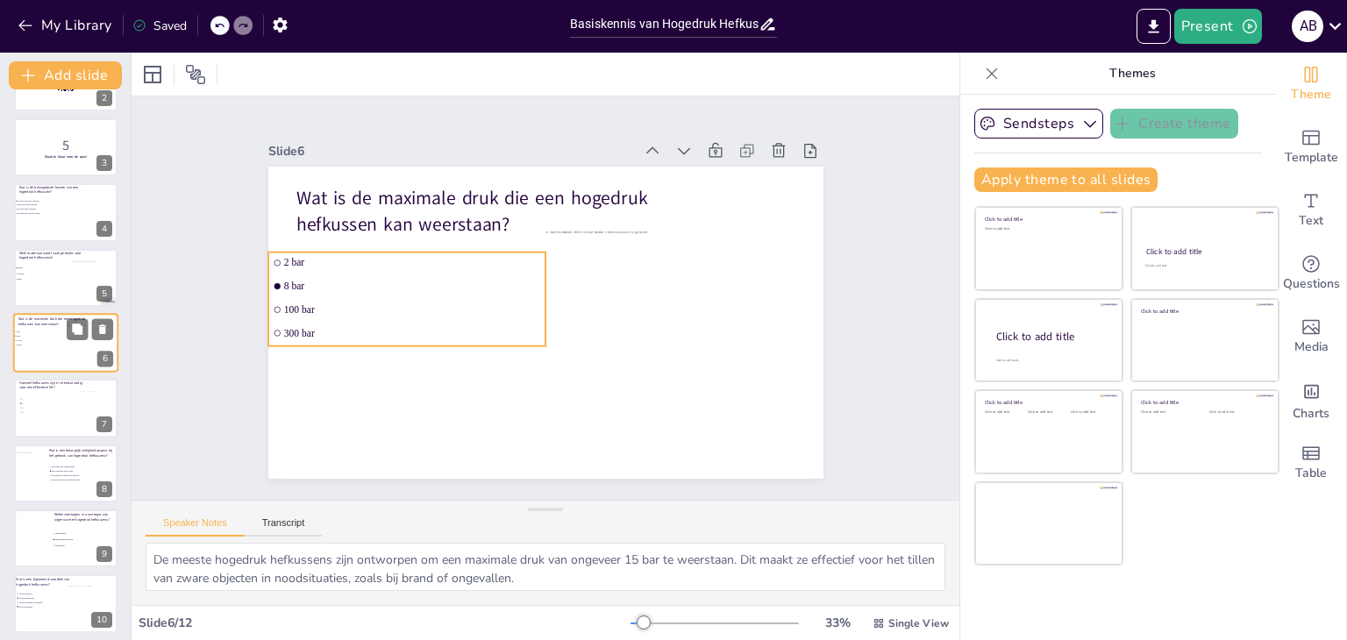
checkbox input "true"
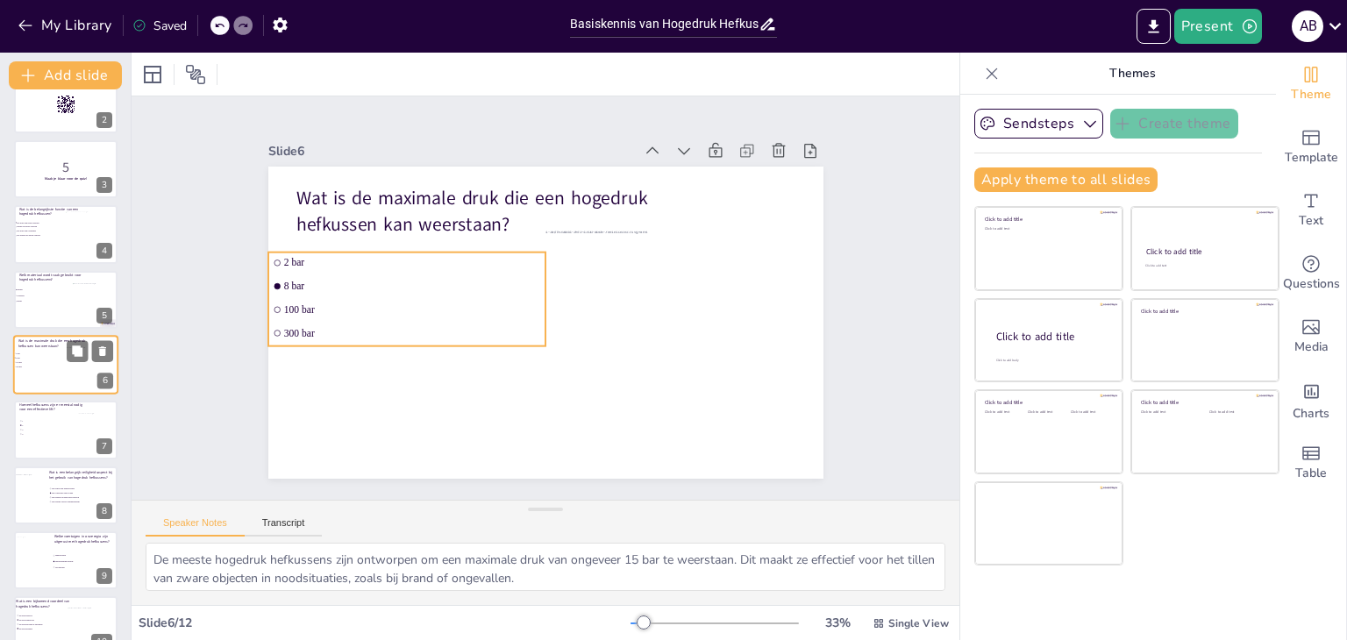
checkbox input "true"
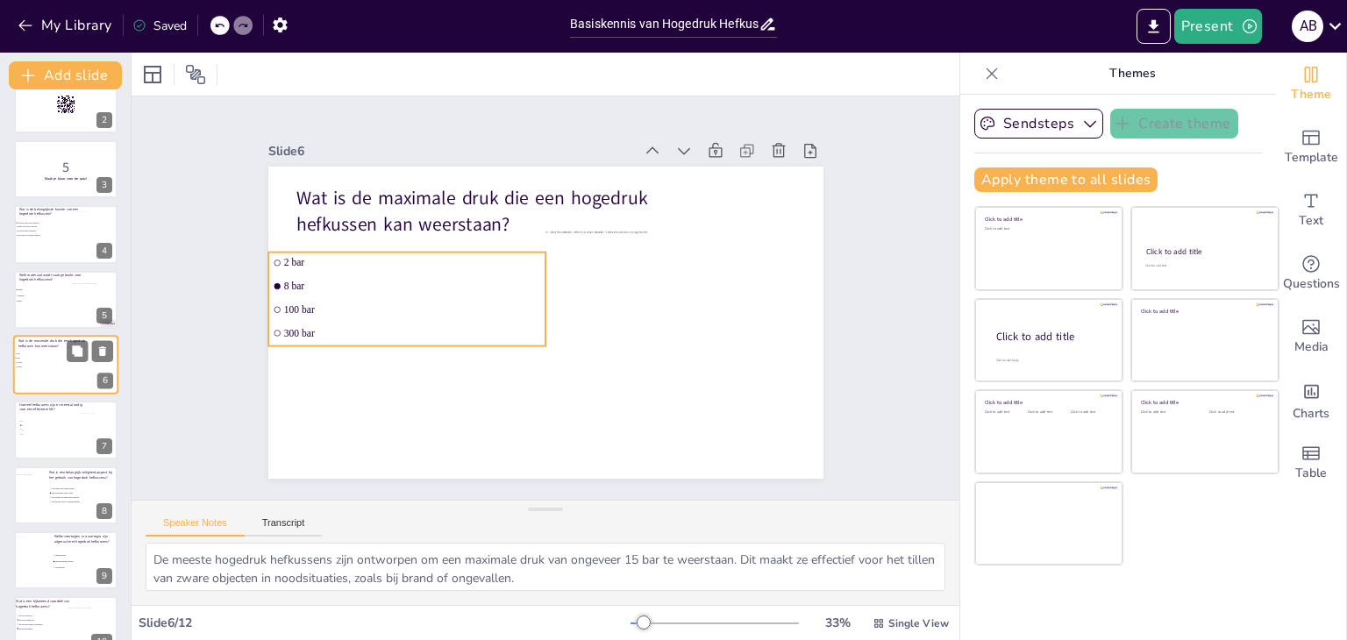
checkbox input "true"
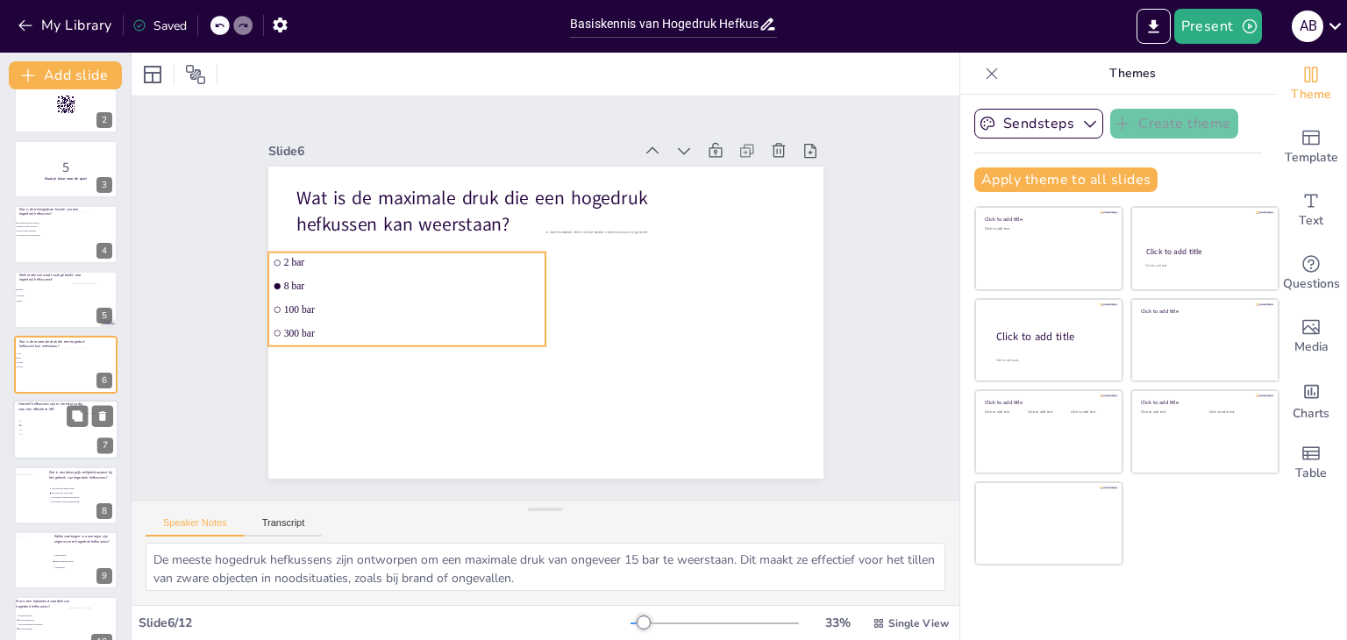
checkbox input "true"
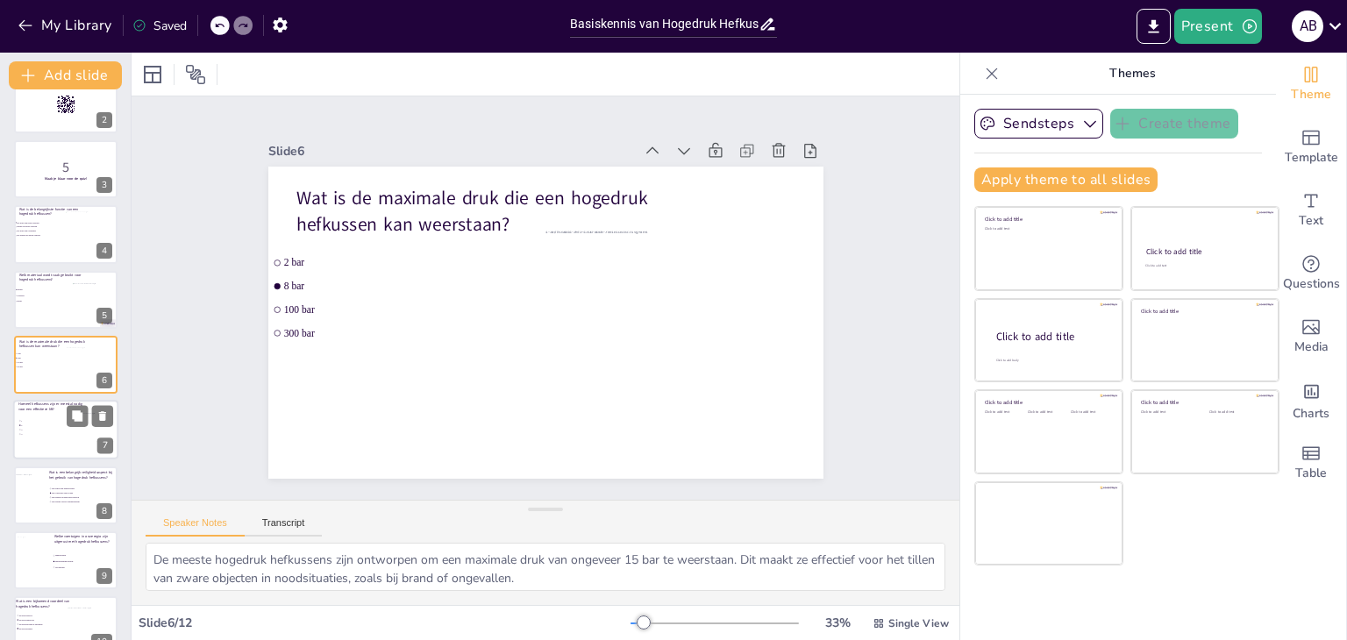
checkbox input "true"
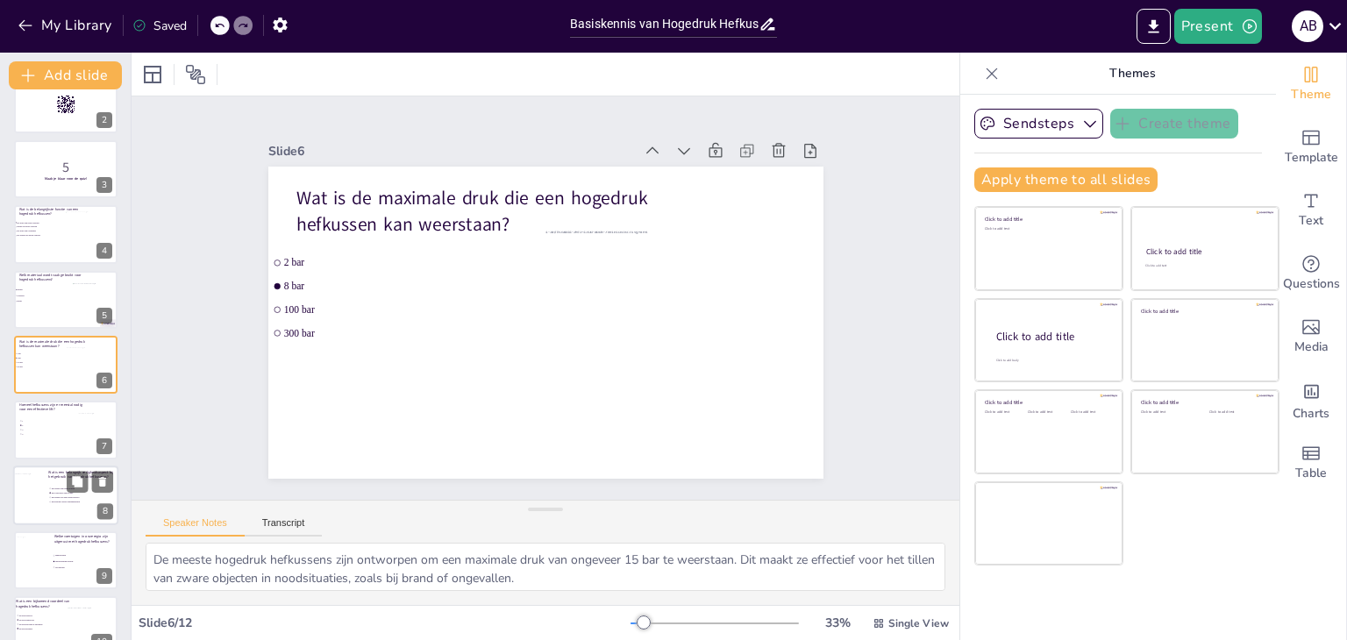
drag, startPoint x: 54, startPoint y: 403, endPoint x: 56, endPoint y: 425, distance: 22.1
click at [54, 405] on p "Hoeveel hefkussens zijn er meestal nodig voor een effectieve lift?" at bounding box center [53, 408] width 68 height 10
checkbox input "true"
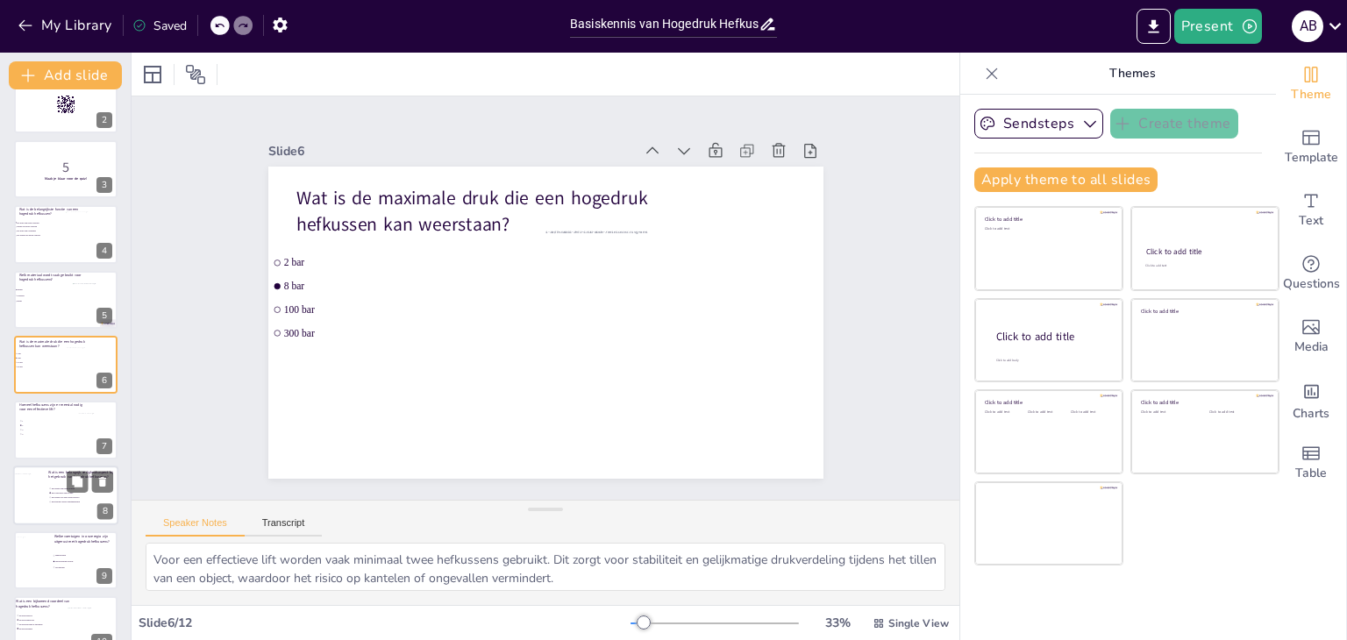
scroll to position [159, 0]
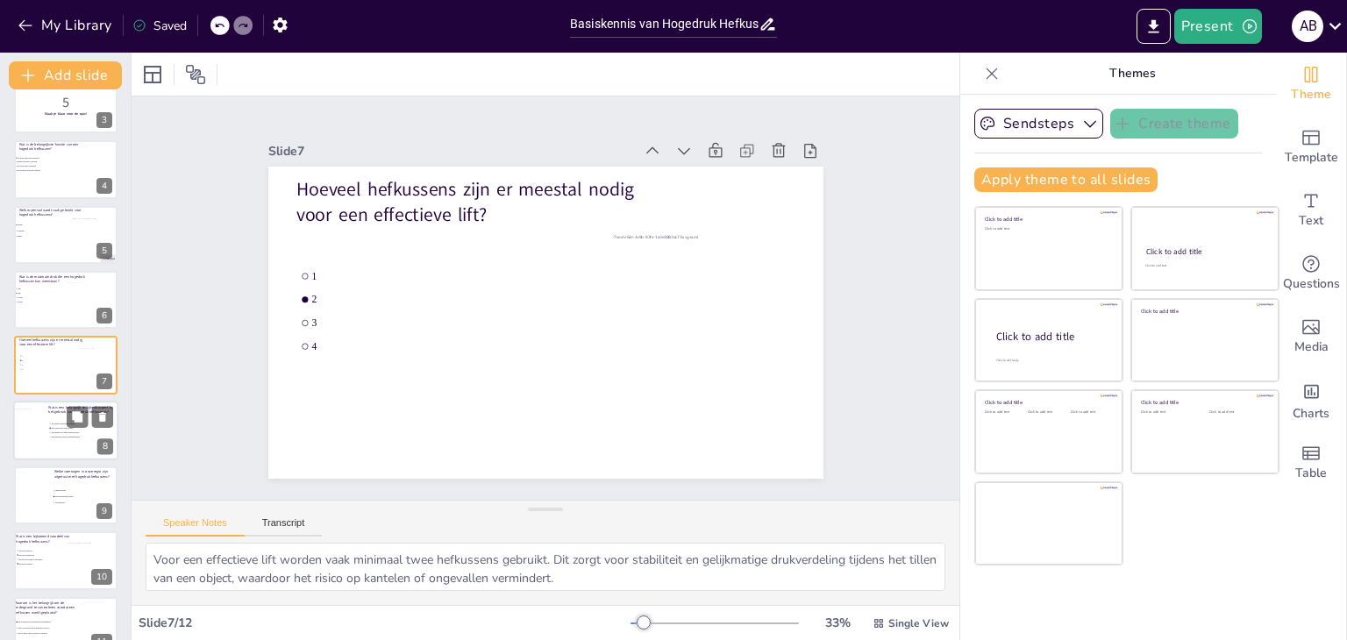
click at [60, 436] on span "Het gebruik van een veiligheidshelm" at bounding box center [76, 437] width 49 height 3
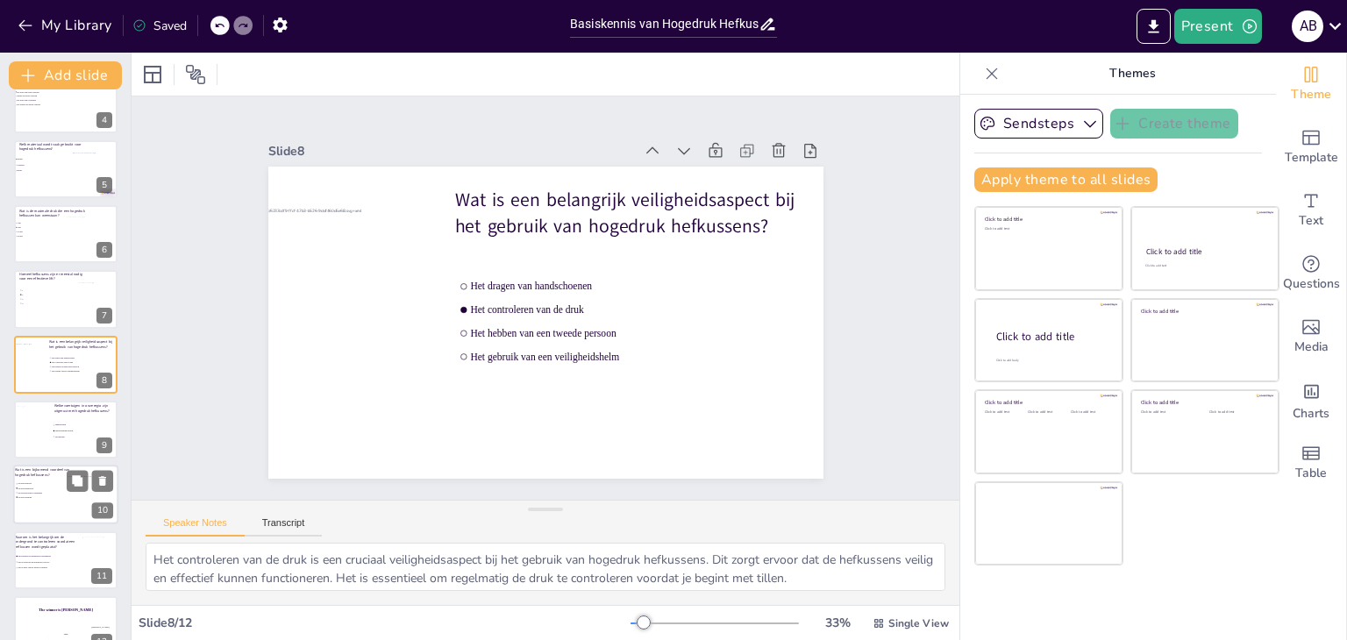
click at [60, 482] on li "Ze zijn goedkoop" at bounding box center [40, 484] width 51 height 4
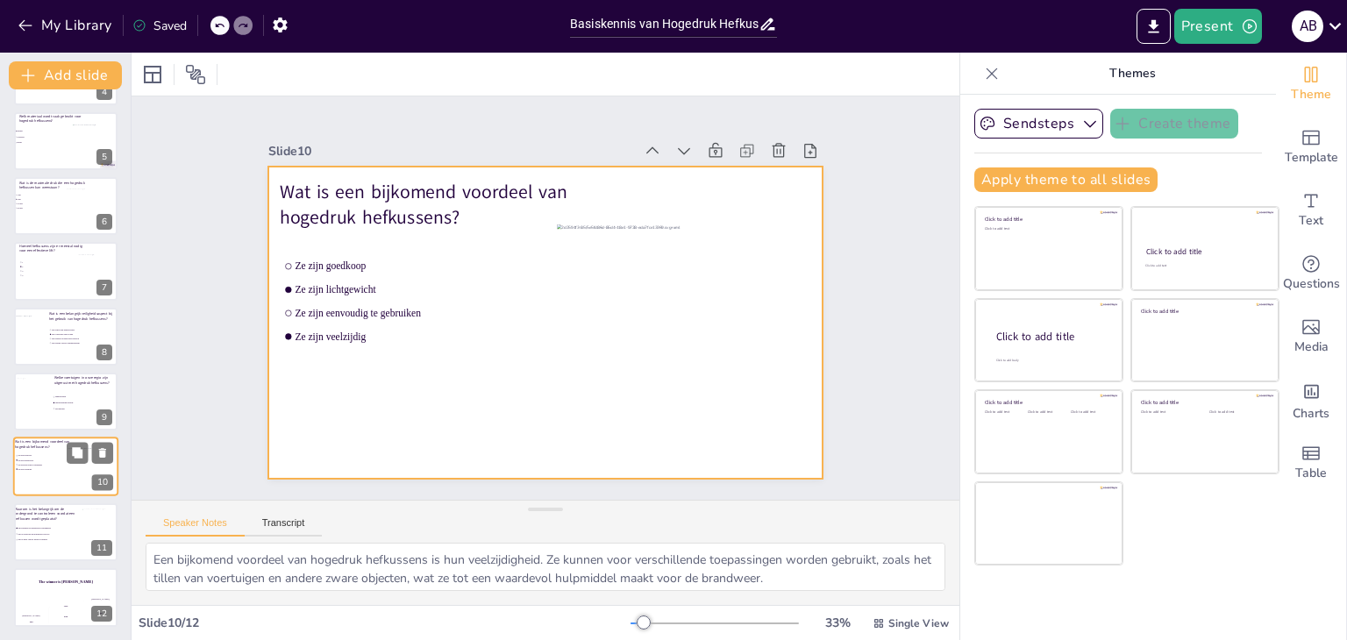
click at [63, 471] on div at bounding box center [65, 468] width 105 height 60
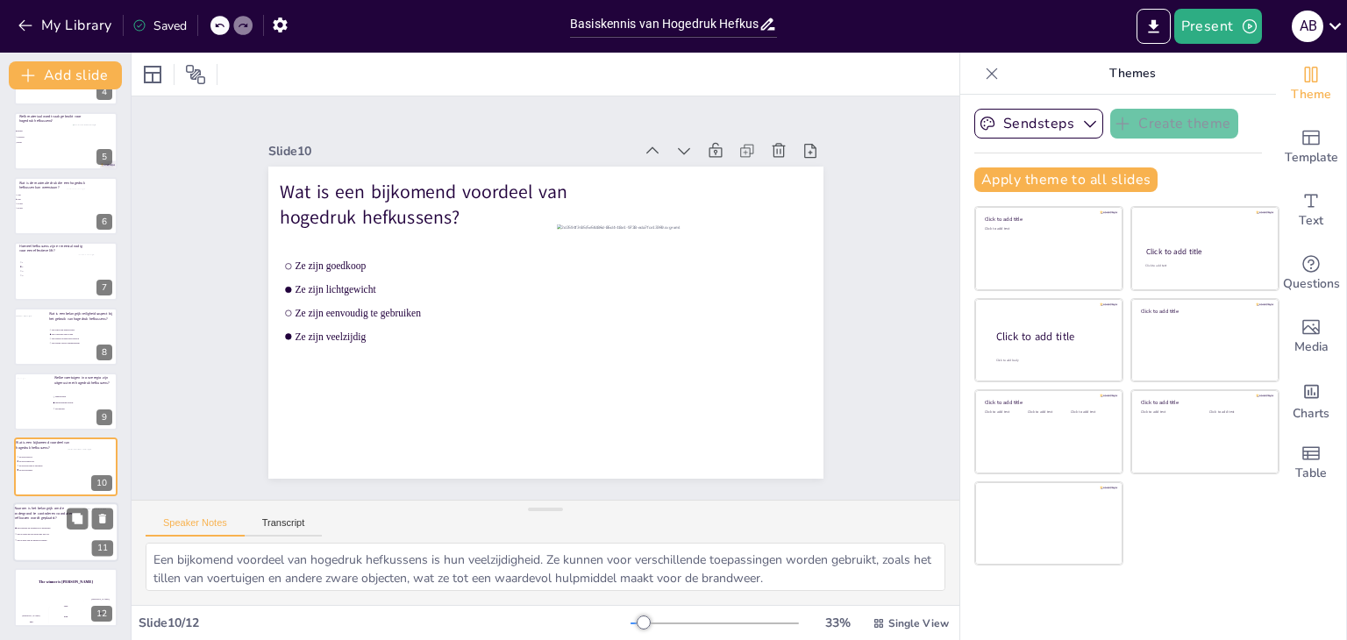
click at [56, 525] on li "Om stabiliteit en draagkracht te garanderen" at bounding box center [40, 527] width 53 height 5
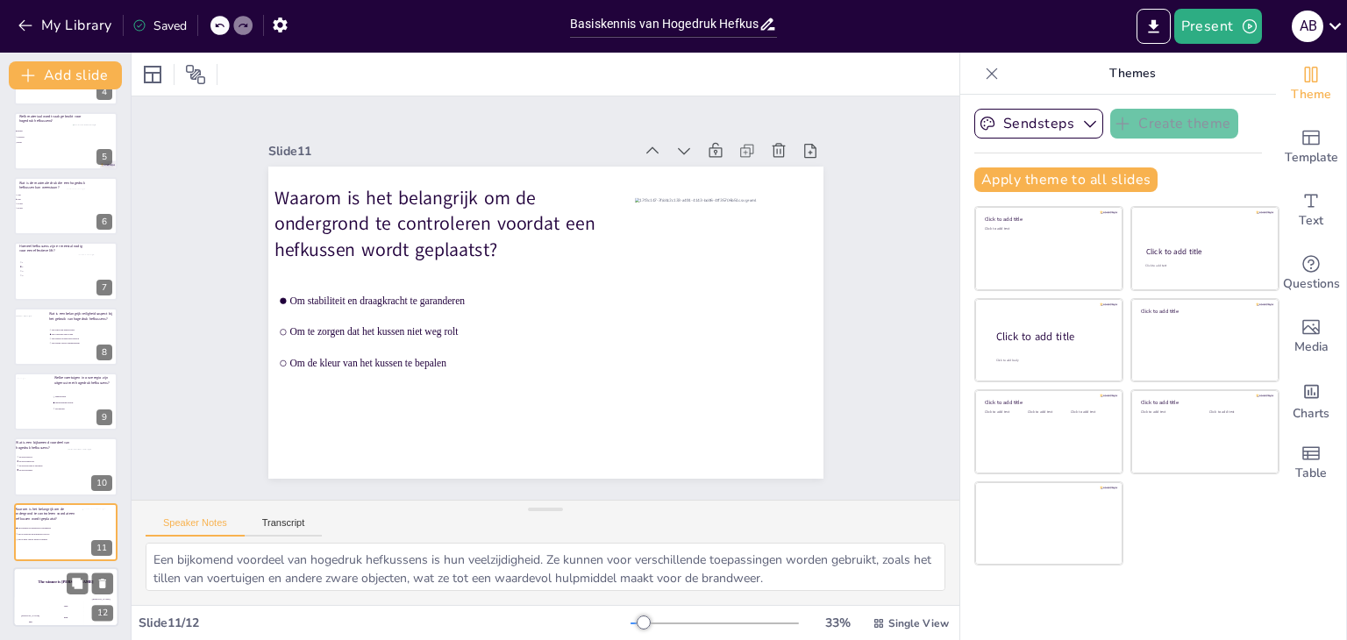
click at [49, 599] on div "Jaap 200" at bounding box center [65, 613] width 35 height 30
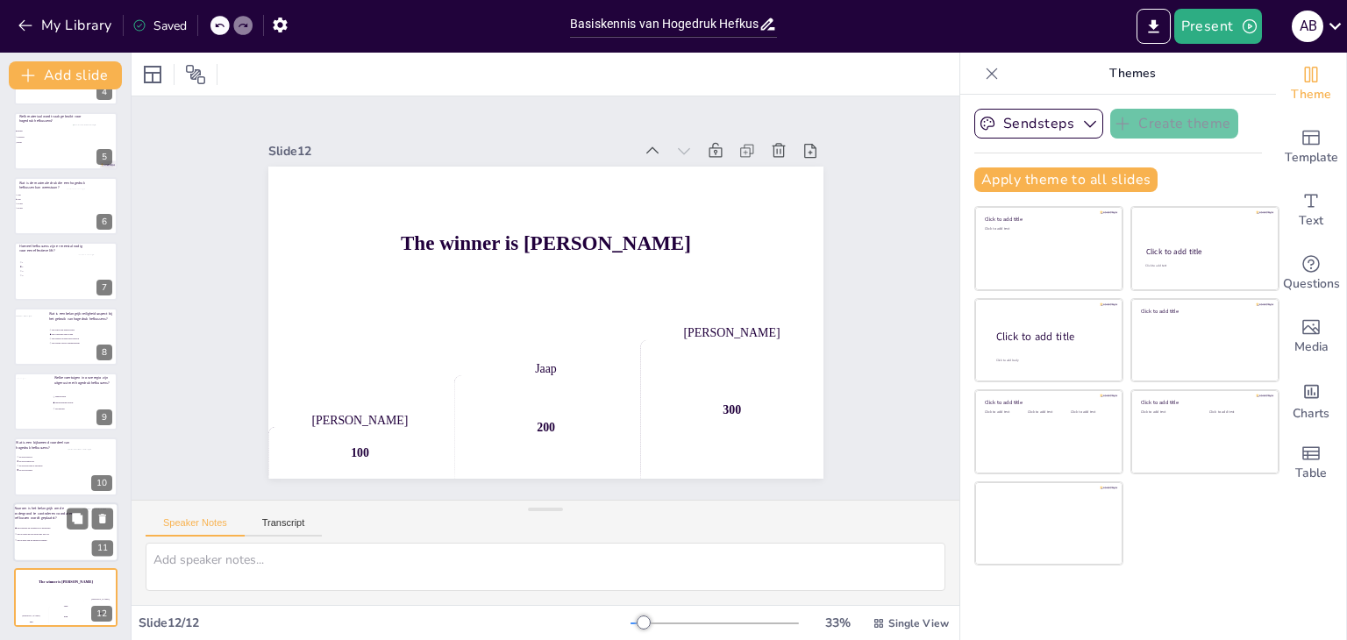
click at [53, 523] on div at bounding box center [65, 533] width 105 height 60
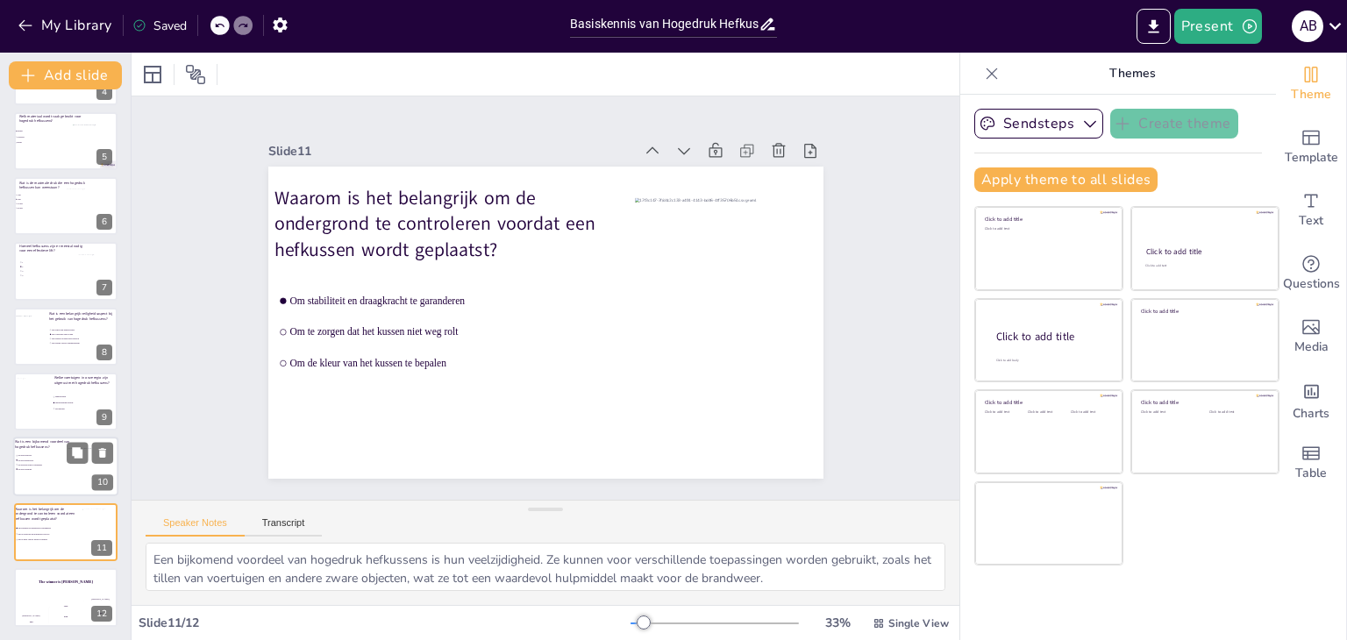
click at [54, 459] on li "Ze zijn lichtgewicht" at bounding box center [40, 461] width 51 height 4
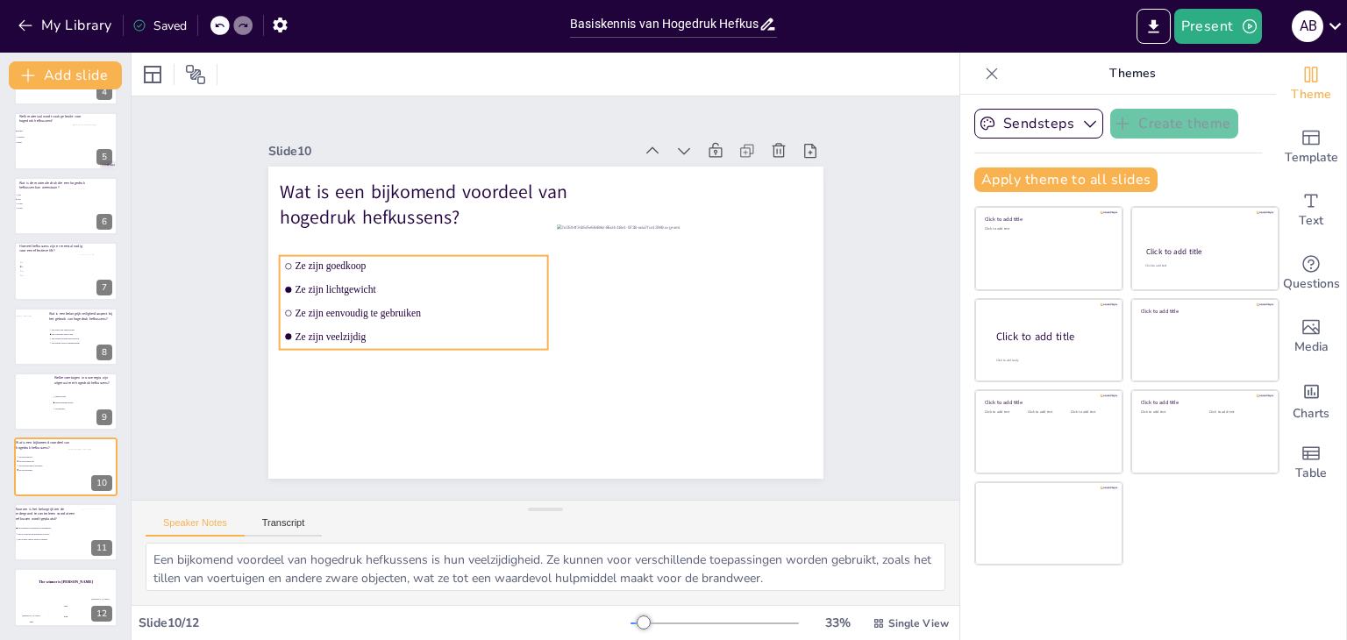
click at [295, 332] on span "Ze zijn veelzijdig" at bounding box center [419, 336] width 248 height 11
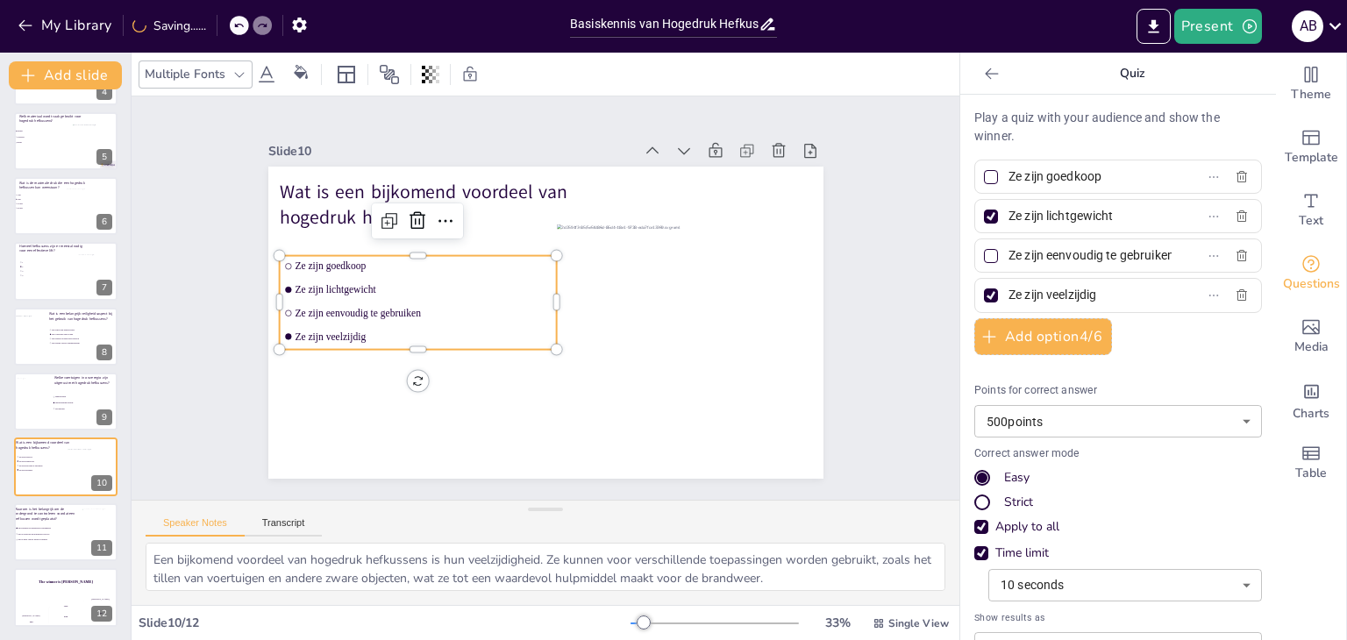
click at [984, 289] on div at bounding box center [991, 296] width 14 height 14
click at [1009, 289] on input "Ze zijn veelzijdig" at bounding box center [1090, 294] width 163 height 25
